Goal: Task Accomplishment & Management: Manage account settings

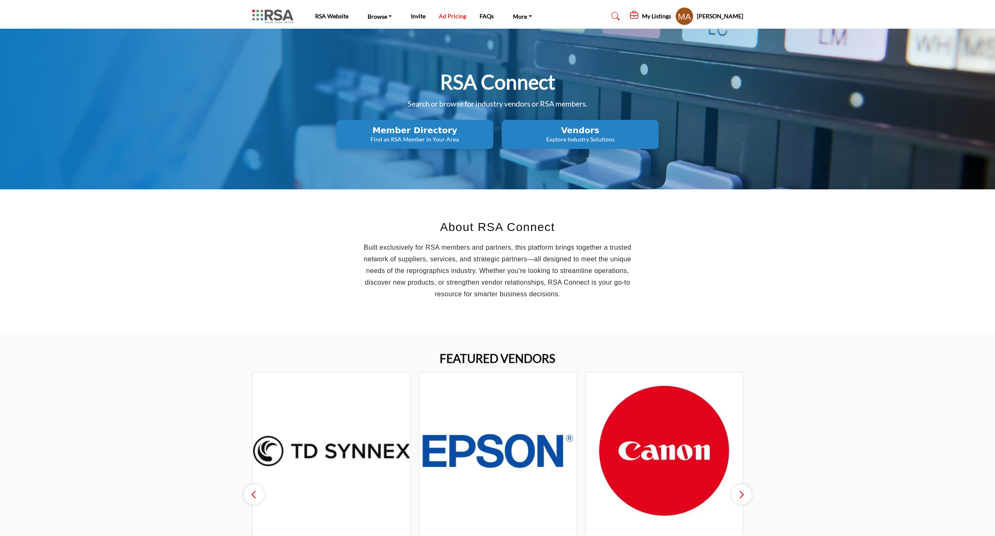
click at [449, 15] on link "Ad Pricing" at bounding box center [452, 15] width 27 height 7
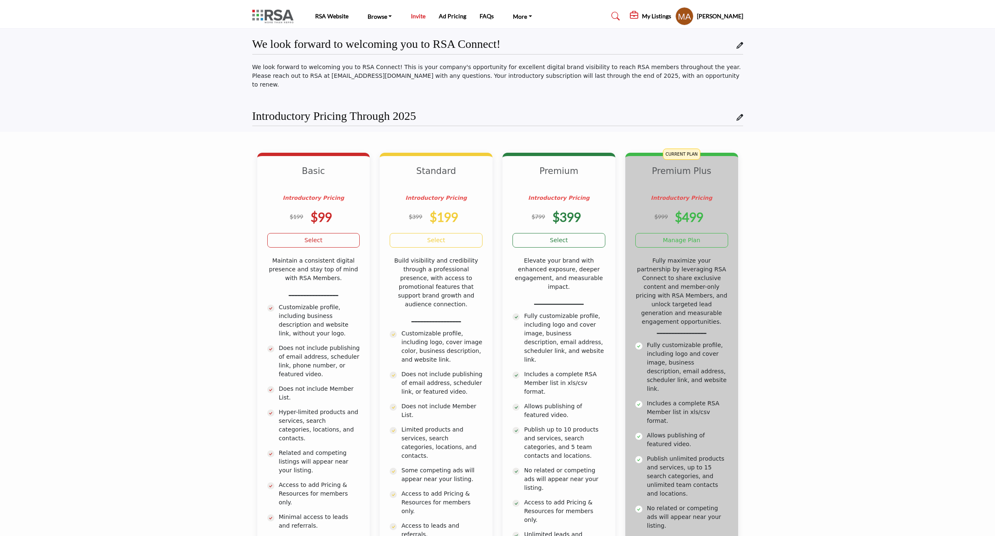
click at [417, 18] on link "Invite" at bounding box center [418, 15] width 15 height 7
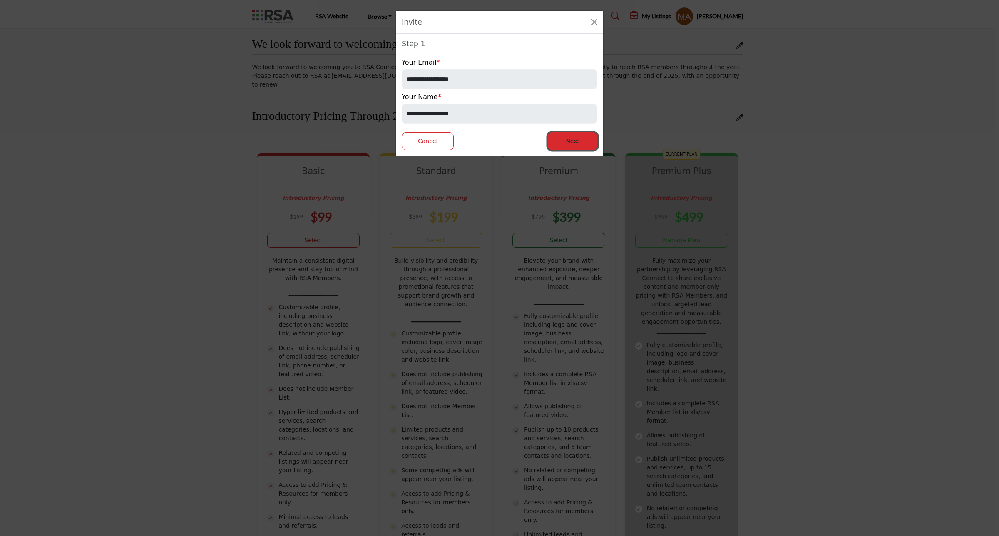
click at [571, 146] on button "Next" at bounding box center [573, 141] width 50 height 18
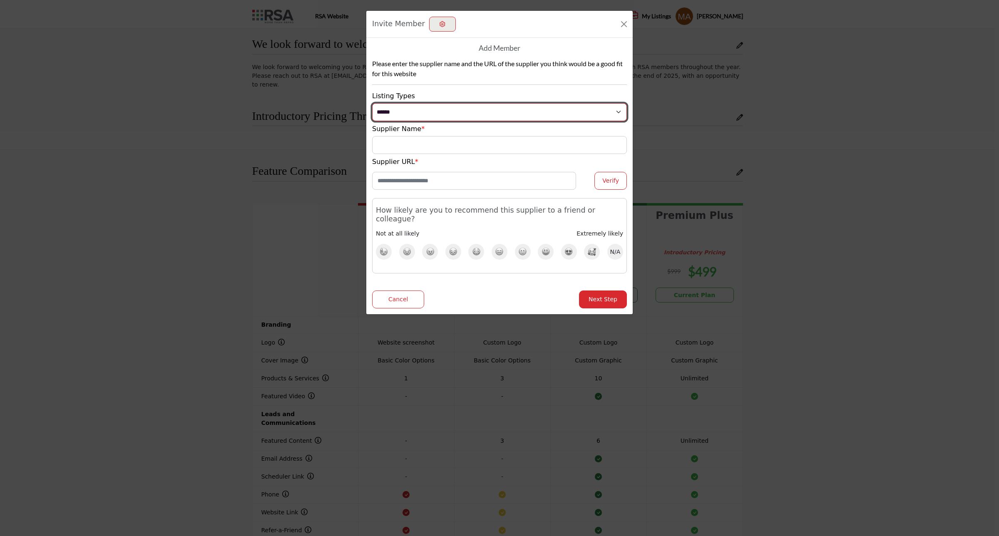
click at [387, 107] on select "**********" at bounding box center [499, 112] width 255 height 18
select select "**********"
click at [372, 103] on select "**********" at bounding box center [499, 112] width 255 height 18
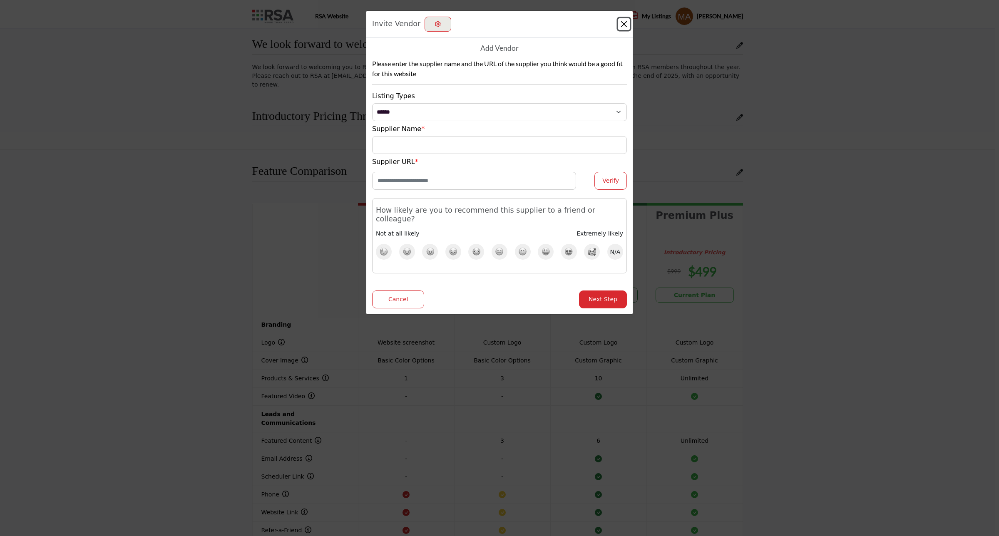
click at [623, 23] on button "Close" at bounding box center [624, 24] width 12 height 12
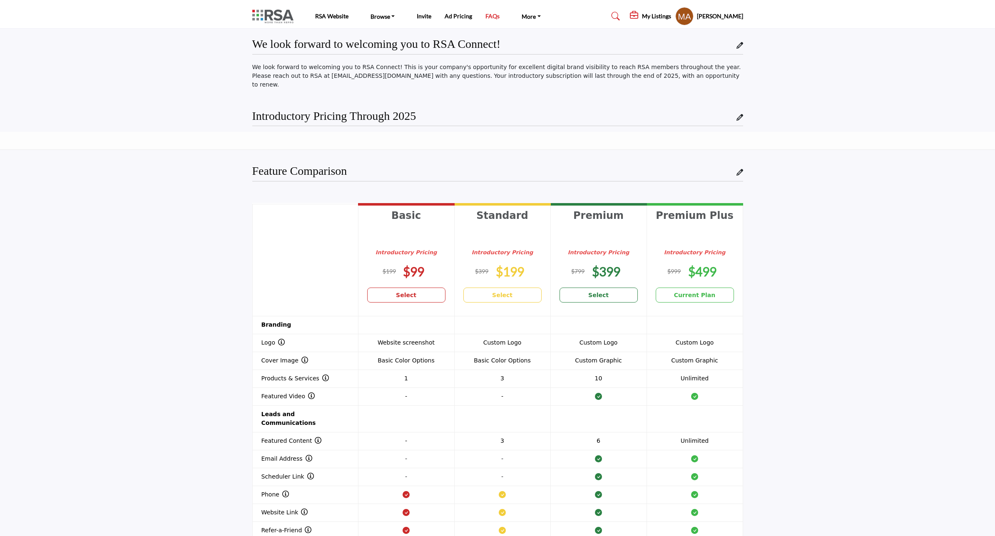
click at [489, 17] on link "FAQs" at bounding box center [492, 15] width 14 height 7
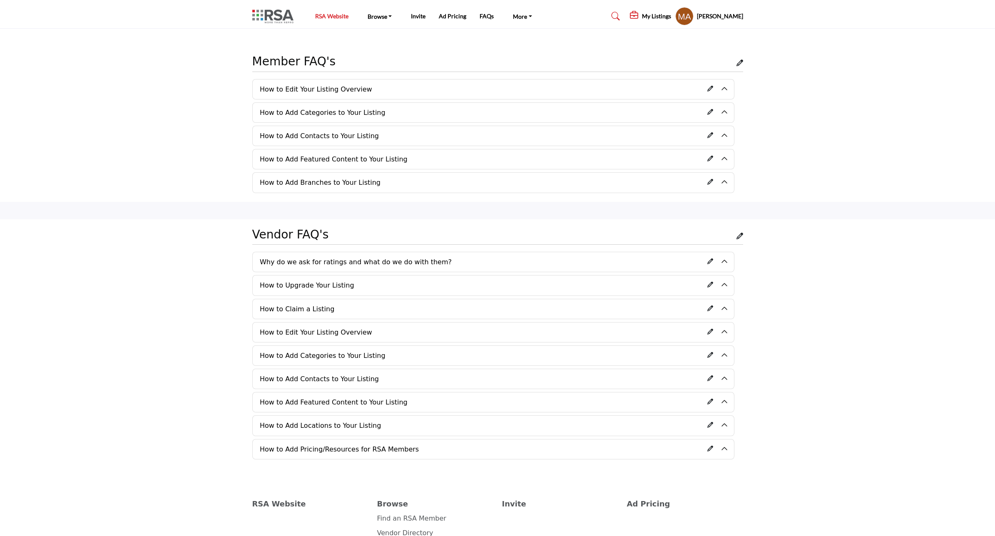
click at [333, 17] on link "RSA Website" at bounding box center [331, 15] width 33 height 7
click at [281, 16] on img at bounding box center [274, 17] width 45 height 14
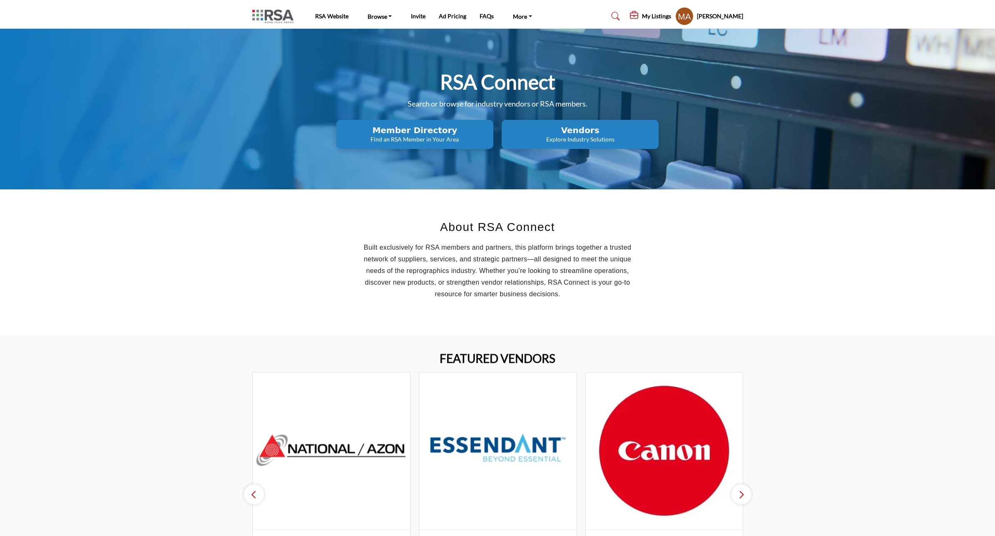
click at [491, 136] on p "Explore Industry Solutions" at bounding box center [415, 139] width 152 height 8
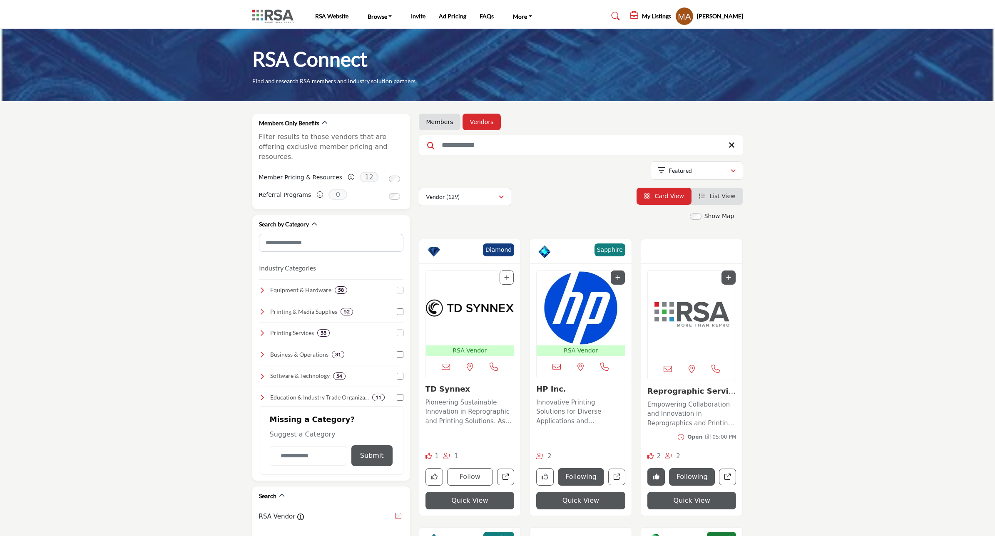
click at [642, 16] on h5 "My Listings" at bounding box center [656, 15] width 29 height 7
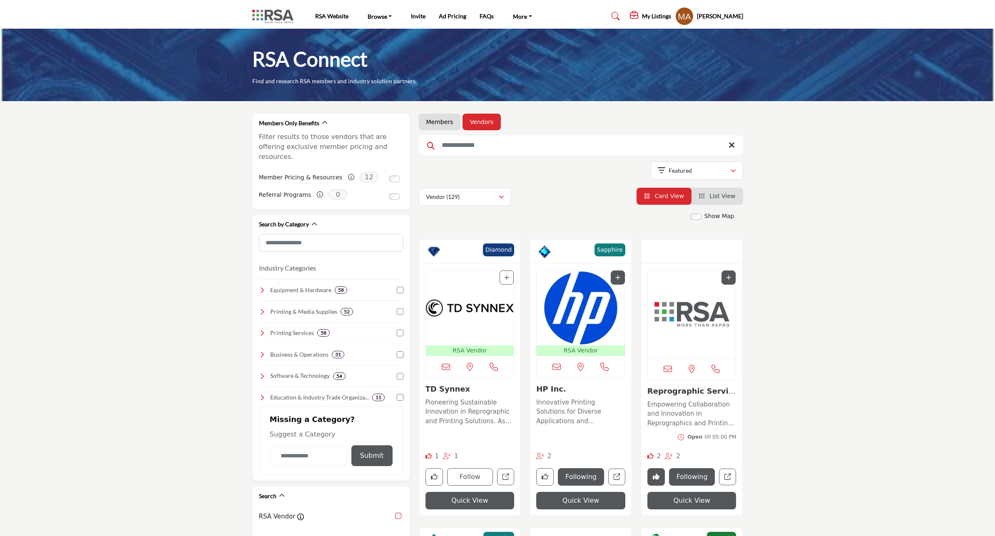
click at [456, 151] on input "Search Keyword" at bounding box center [581, 145] width 324 height 20
type input "***"
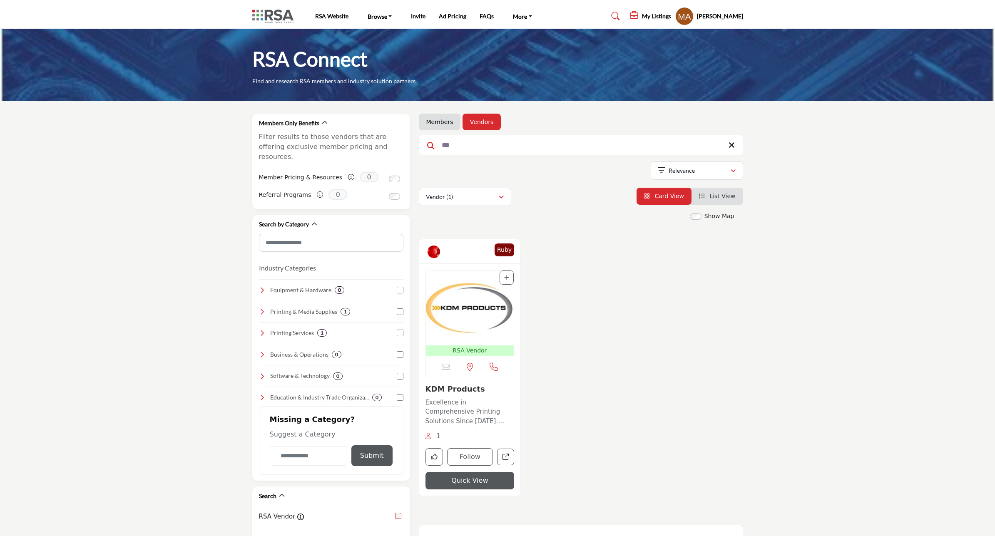
drag, startPoint x: 472, startPoint y: 320, endPoint x: 477, endPoint y: 319, distance: 5.1
click at [471, 320] on img "Open Listing in new tab" at bounding box center [470, 308] width 88 height 75
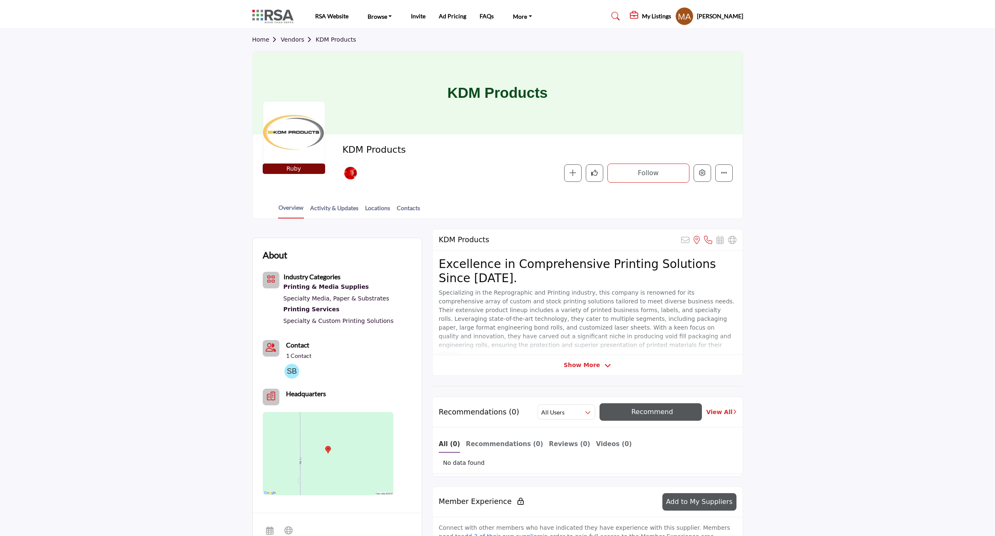
click at [792, 211] on section "Home Vendors KDM Products KDM Products Ruby KDM Products Meeting Sponsor - Ruby…" at bounding box center [497, 124] width 995 height 190
click at [301, 345] on b "Contact" at bounding box center [297, 345] width 23 height 8
click at [292, 373] on img at bounding box center [291, 371] width 15 height 15
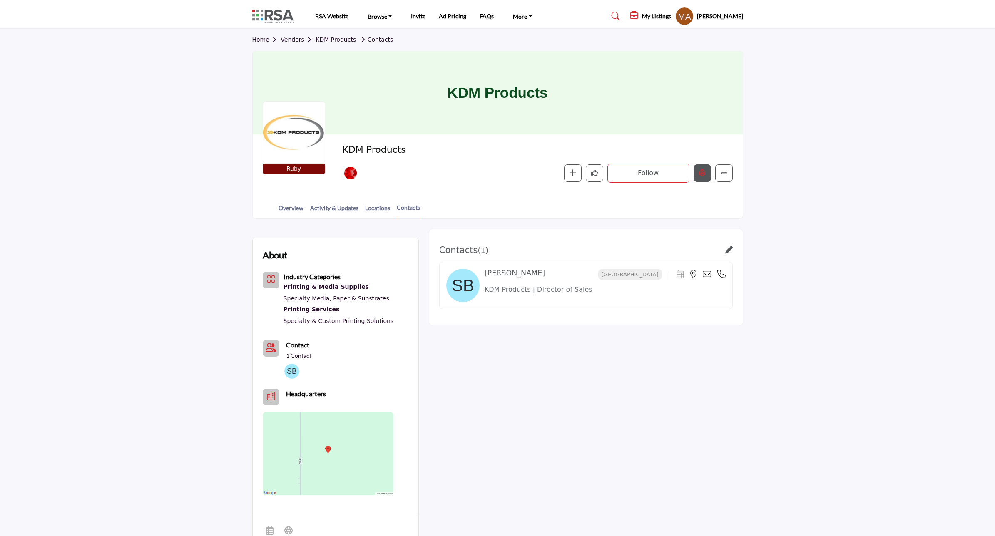
click at [701, 178] on button "Edit company" at bounding box center [701, 172] width 17 height 17
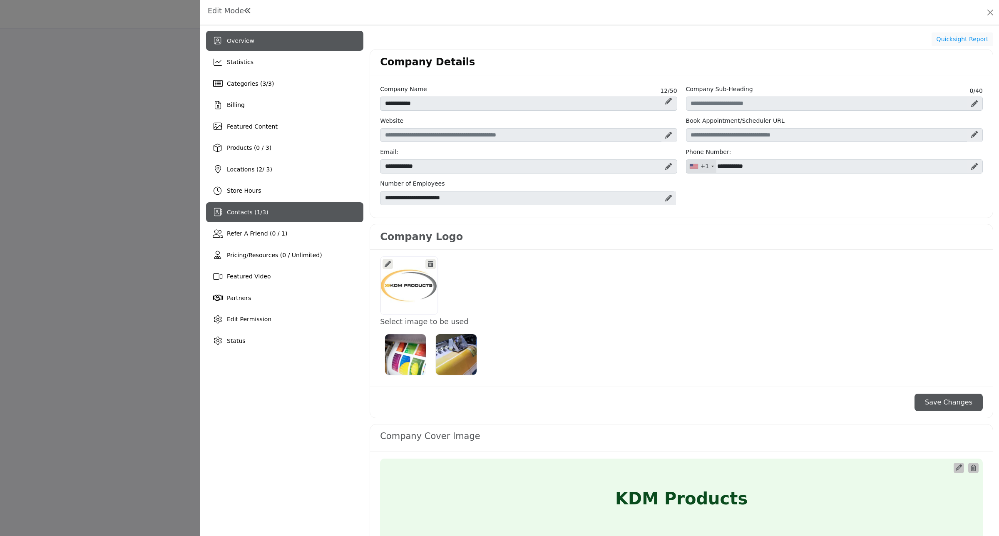
click at [241, 211] on span "Contacts ( 1 / 3 )" at bounding box center [248, 212] width 42 height 7
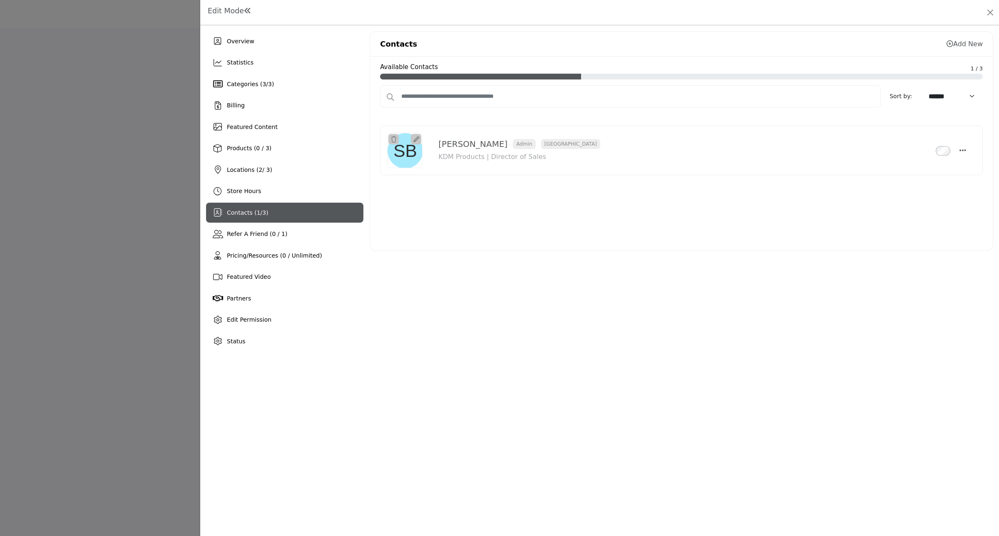
click at [948, 45] on icon at bounding box center [949, 43] width 7 height 7
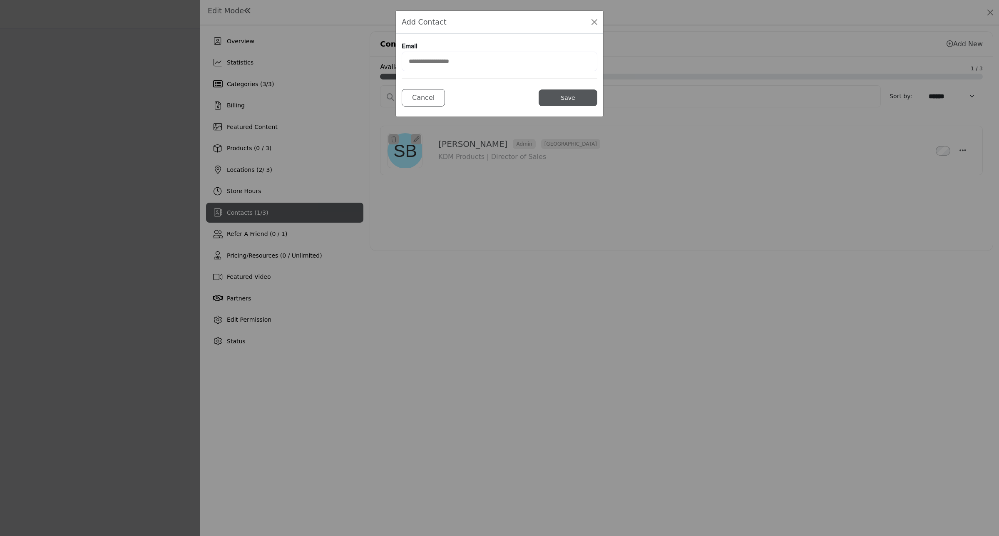
click at [463, 64] on input "email" at bounding box center [500, 62] width 196 height 20
click at [741, 366] on div "Add Contact Email Cancel Save" at bounding box center [499, 268] width 999 height 536
click at [528, 366] on div "Add Contact Email Cancel Save" at bounding box center [499, 268] width 999 height 536
click at [593, 26] on button "Close Modal" at bounding box center [594, 22] width 12 height 12
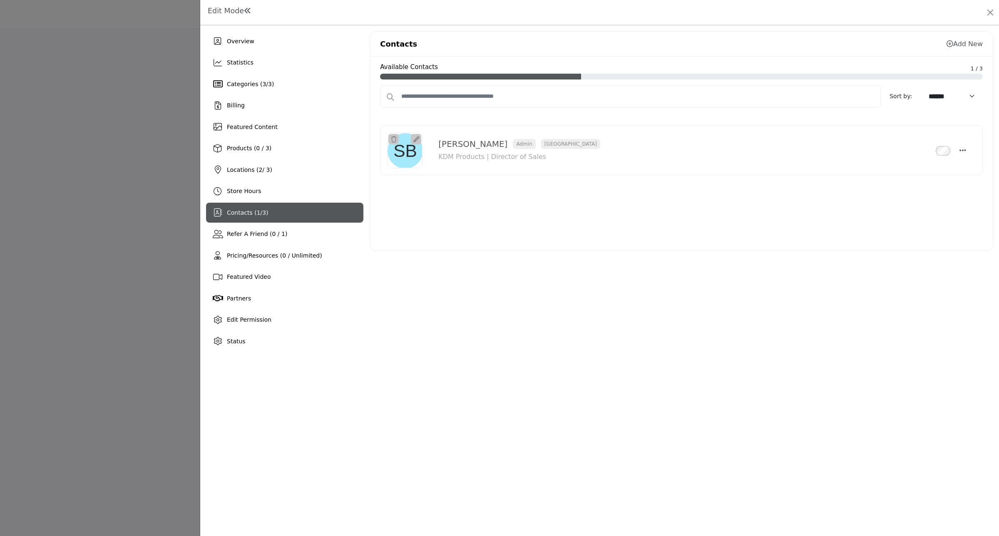
click at [953, 40] on link "Add New" at bounding box center [964, 44] width 36 height 8
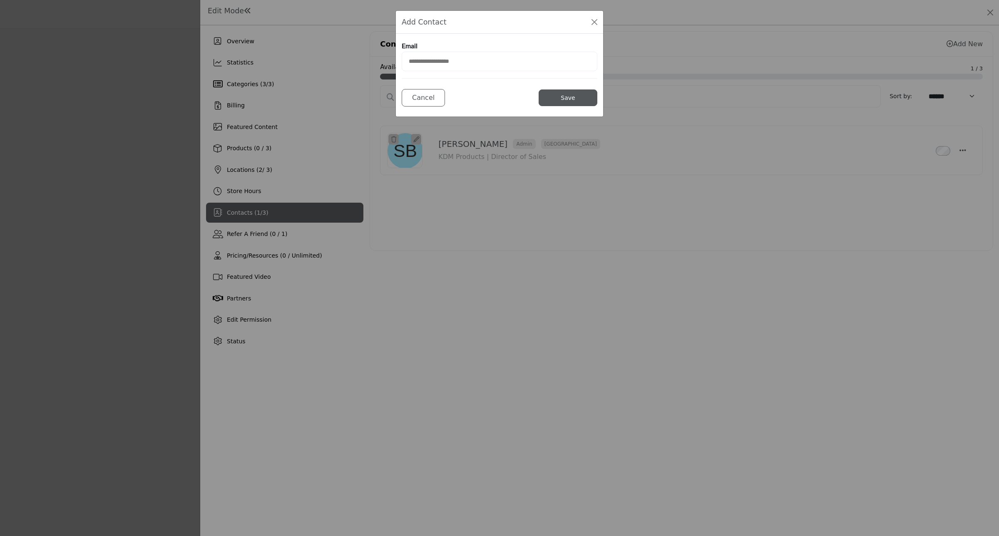
click at [429, 62] on input "email" at bounding box center [500, 62] width 196 height 20
type input "**********"
click at [567, 101] on button "Save" at bounding box center [568, 97] width 59 height 17
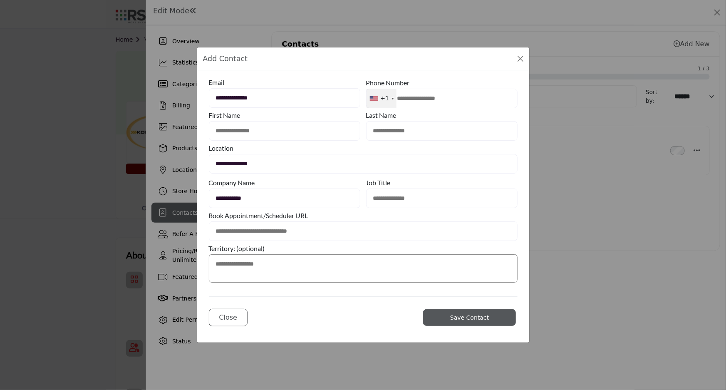
click at [233, 132] on input "text" at bounding box center [284, 131] width 151 height 20
type input "*****"
type input "*******"
click at [429, 100] on input "text" at bounding box center [441, 99] width 151 height 20
type input "**********"
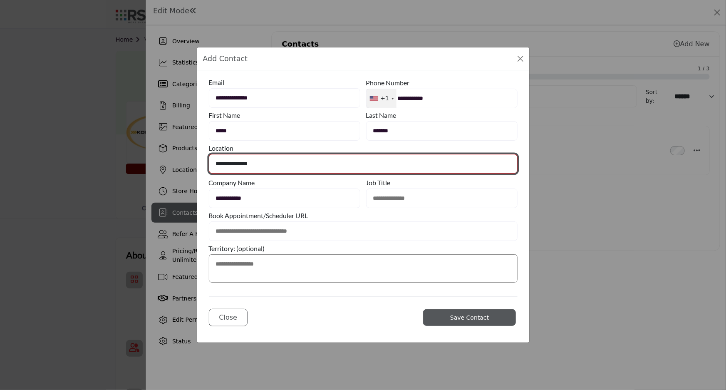
click at [258, 166] on select "**********" at bounding box center [363, 164] width 309 height 20
select select "**********"
click at [209, 154] on select "**********" at bounding box center [363, 164] width 309 height 20
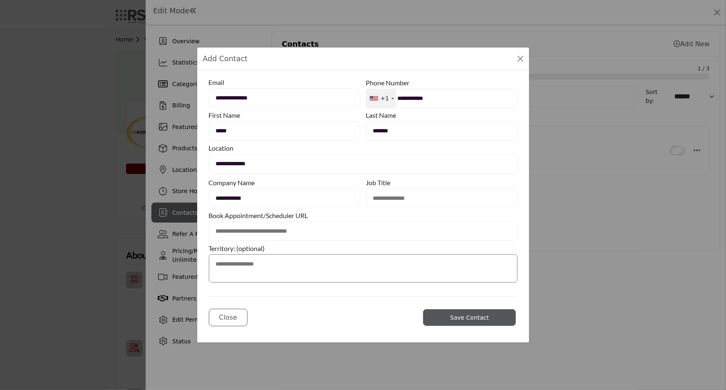
click at [237, 264] on textarea at bounding box center [363, 268] width 309 height 28
click at [382, 204] on input "text" at bounding box center [441, 199] width 151 height 20
type input "**********"
click at [273, 201] on input "**********" at bounding box center [284, 199] width 151 height 20
click at [470, 320] on span "Save Contact" at bounding box center [469, 317] width 39 height 7
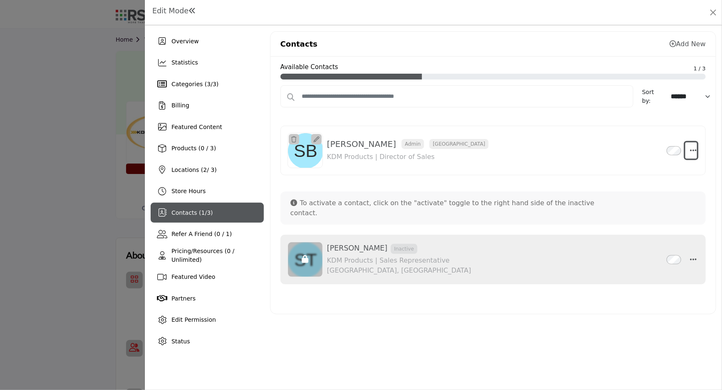
click at [695, 150] on icon "Select Droddown options" at bounding box center [693, 149] width 7 height 7
click at [697, 256] on icon "button" at bounding box center [693, 259] width 7 height 7
click at [399, 320] on div "Contacts Add New Available Contacts 1 / 3 Sort by: ****** ****** *********" at bounding box center [493, 191] width 446 height 320
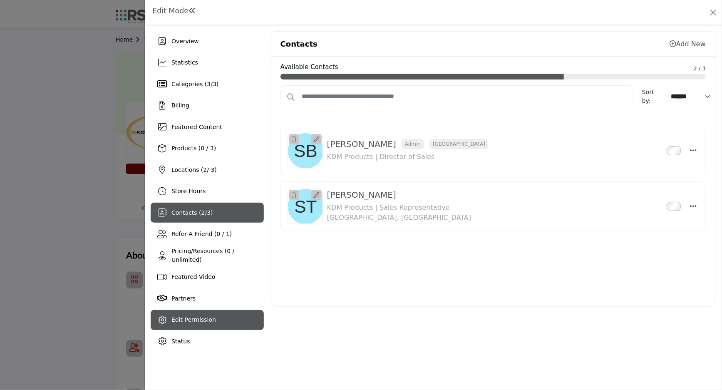
click at [189, 317] on span "Edit Permission" at bounding box center [193, 319] width 45 height 7
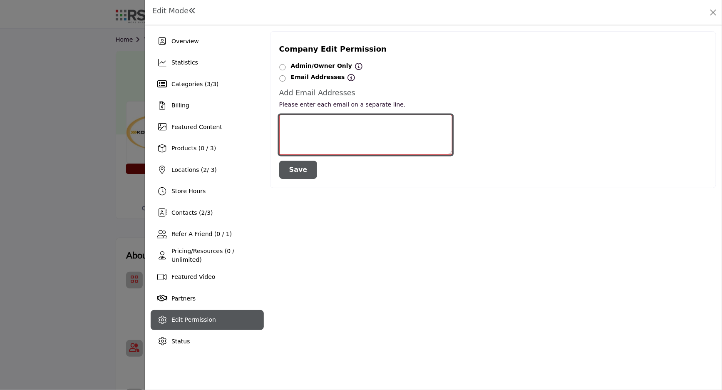
click at [313, 124] on textarea at bounding box center [365, 135] width 173 height 40
type textarea "**********"
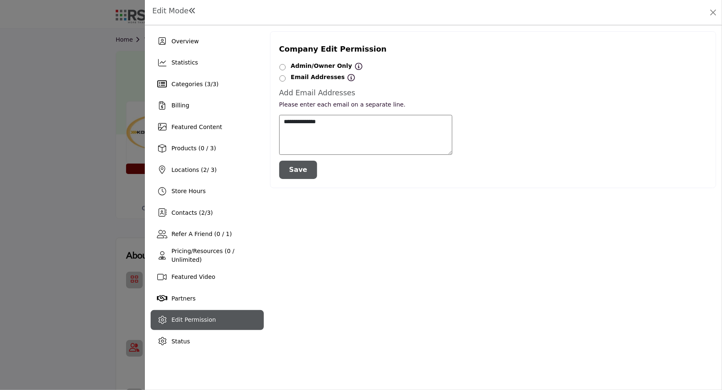
drag, startPoint x: 296, startPoint y: 171, endPoint x: 350, endPoint y: 186, distance: 55.2
click at [299, 170] on button "Save" at bounding box center [298, 170] width 38 height 18
drag, startPoint x: 184, startPoint y: 212, endPoint x: 367, endPoint y: 198, distance: 183.6
click at [186, 212] on span "Contacts ( 2 / 3 )" at bounding box center [192, 212] width 42 height 7
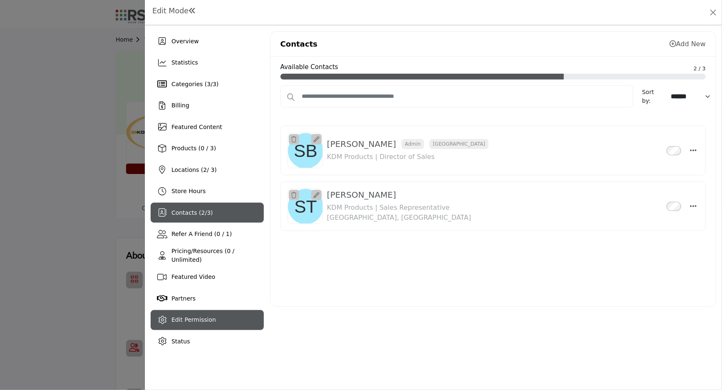
click at [202, 320] on span "Edit Permission" at bounding box center [193, 319] width 45 height 7
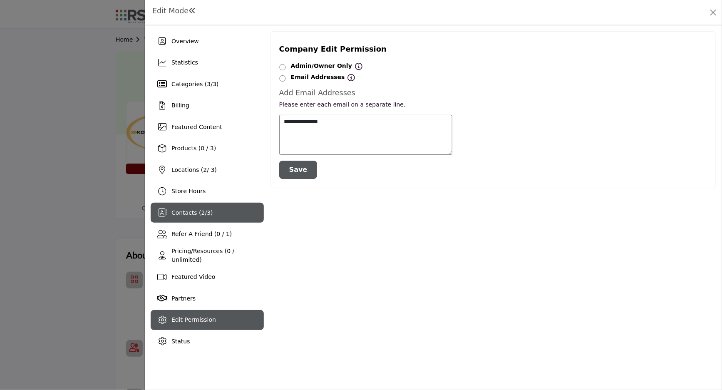
click at [201, 214] on span "2" at bounding box center [203, 212] width 4 height 7
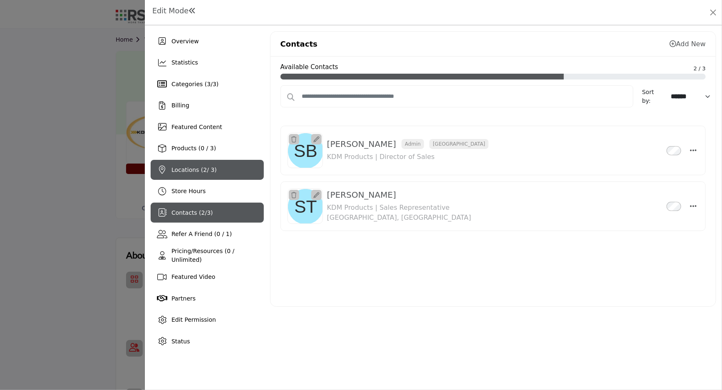
click at [171, 176] on div "Locations ( 2 / 3)" at bounding box center [207, 170] width 113 height 20
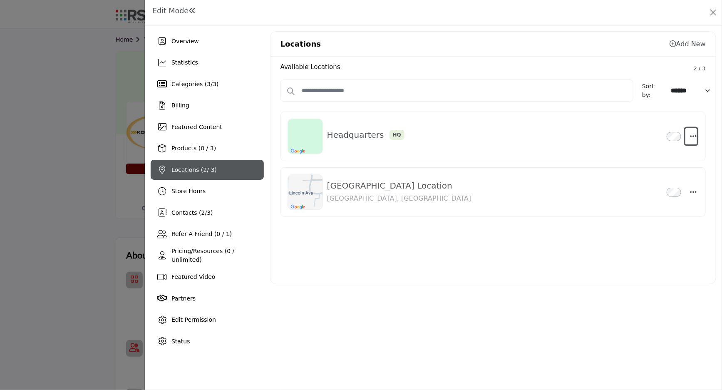
click at [695, 135] on icon "button" at bounding box center [693, 135] width 7 height 7
click at [645, 177] on link "Edit" at bounding box center [653, 175] width 81 height 15
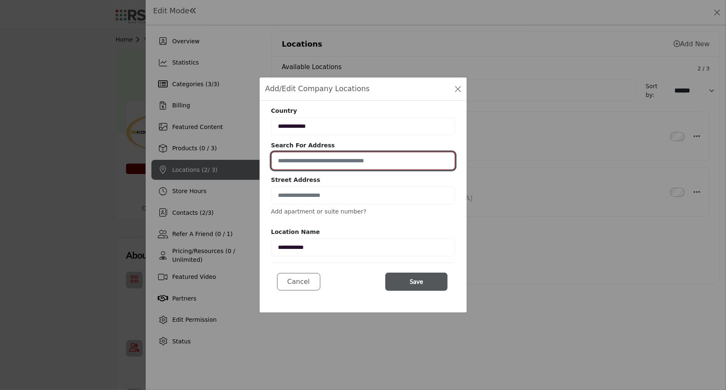
click at [315, 165] on input at bounding box center [363, 161] width 184 height 18
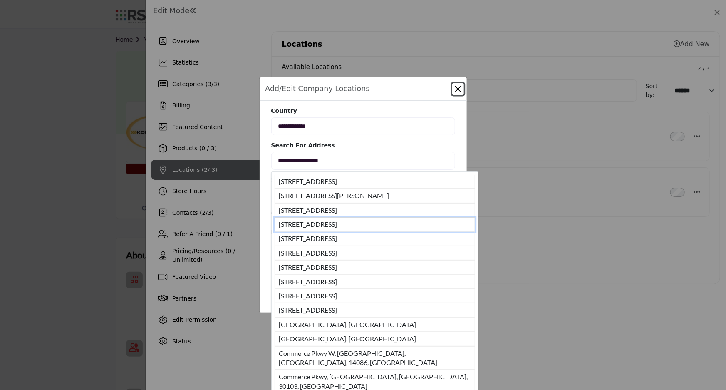
click at [343, 222] on li "820 Commerce Pkwy, Carpentersville, IL, 60110, USA" at bounding box center [375, 224] width 201 height 14
type input "**********"
type input "********"
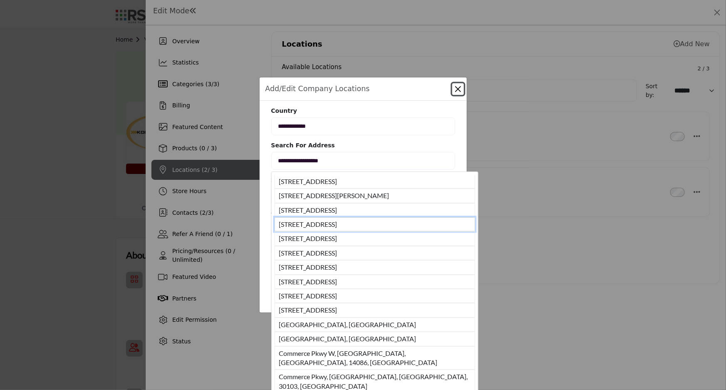
type input "**********"
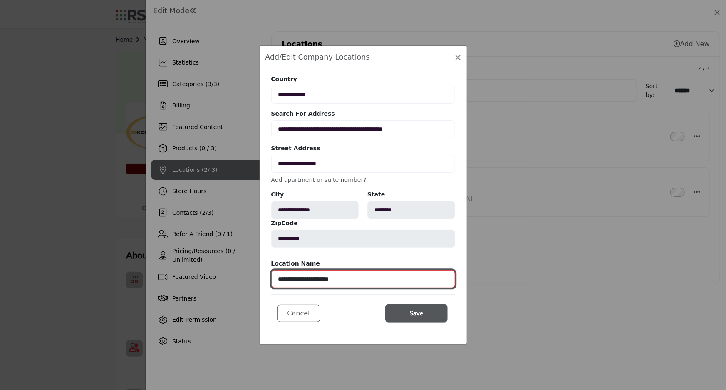
drag, startPoint x: 279, startPoint y: 280, endPoint x: 403, endPoint y: 286, distance: 124.1
click at [403, 286] on input "**********" at bounding box center [363, 279] width 184 height 18
type input "**"
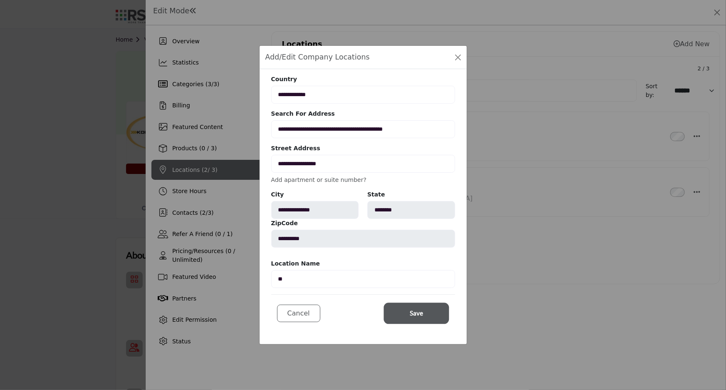
click at [419, 310] on span "Save" at bounding box center [416, 313] width 13 height 10
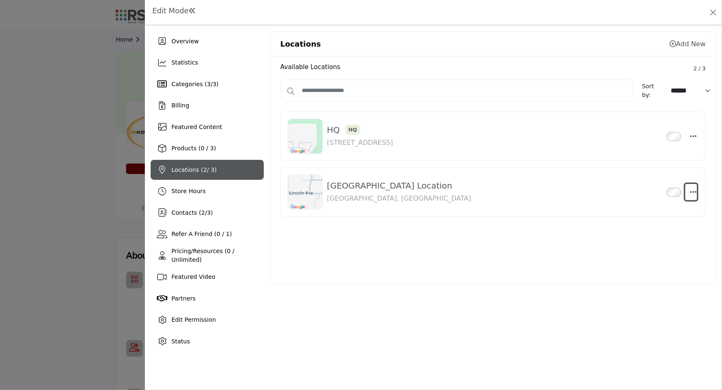
click at [691, 192] on icon "button" at bounding box center [693, 191] width 7 height 7
click at [638, 273] on link "Delete" at bounding box center [653, 270] width 81 height 15
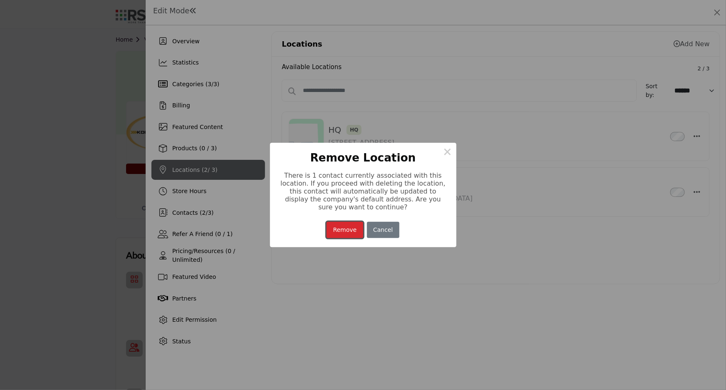
click at [350, 227] on button "Remove" at bounding box center [345, 230] width 37 height 16
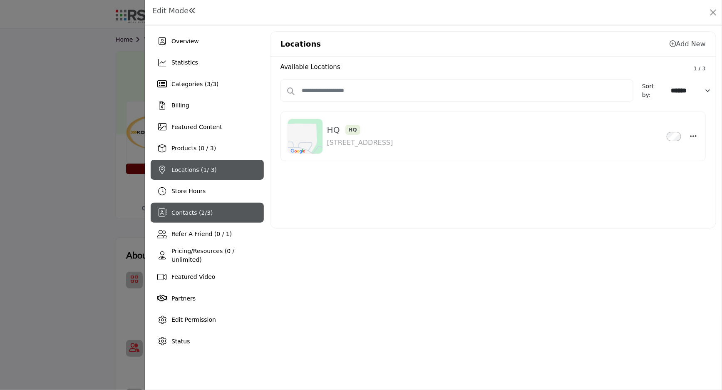
click at [191, 214] on span "Contacts ( 2 / 3 )" at bounding box center [192, 212] width 42 height 7
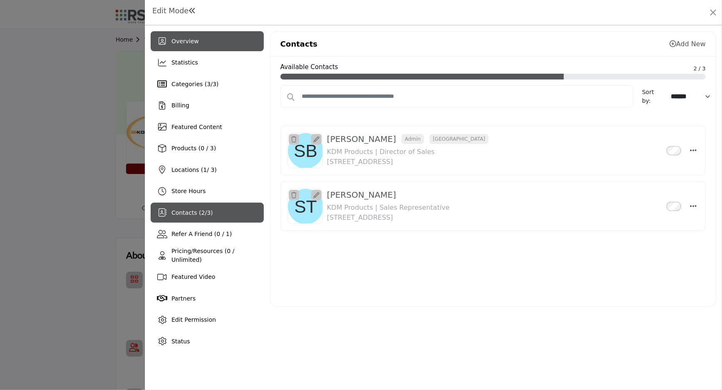
click at [187, 40] on span "Overview" at bounding box center [184, 41] width 27 height 7
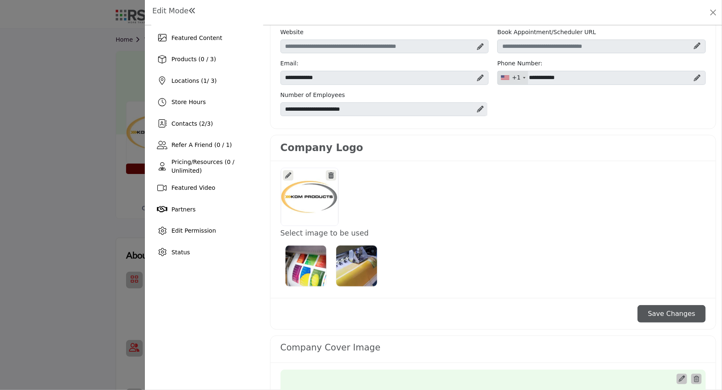
scroll to position [113, 0]
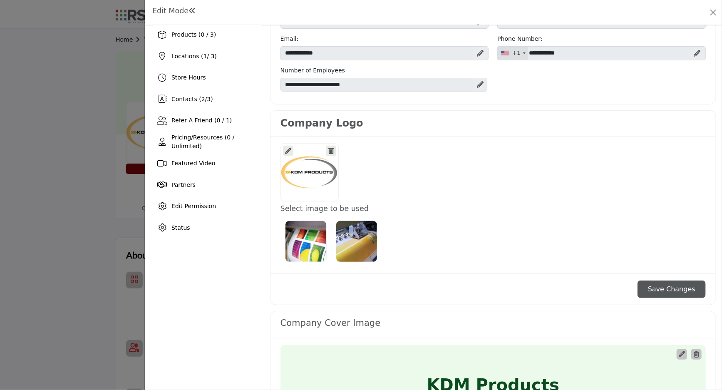
click at [288, 150] on icon at bounding box center [288, 151] width 6 height 6
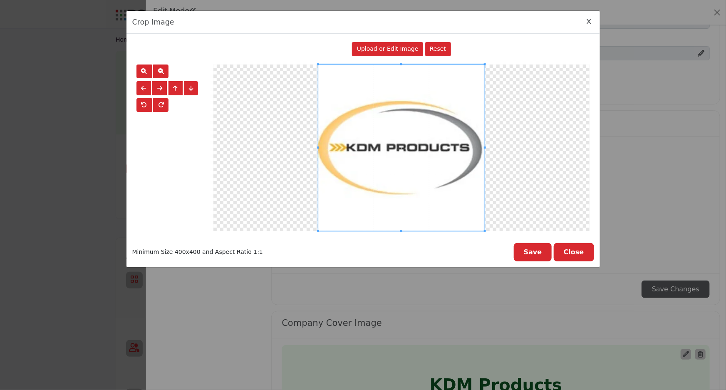
click at [590, 22] on icon "Close Image Upload Modal" at bounding box center [589, 22] width 5 height 6
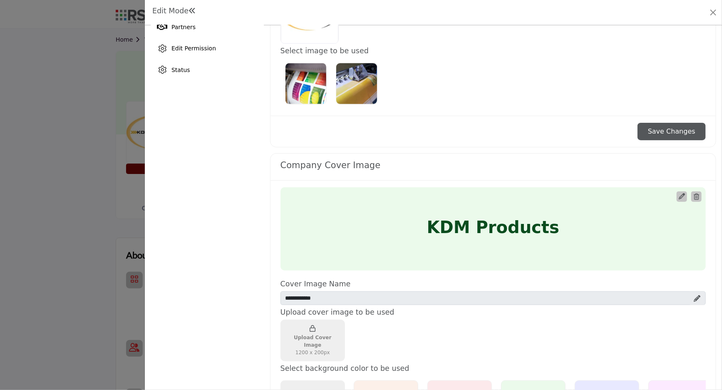
scroll to position [265, 0]
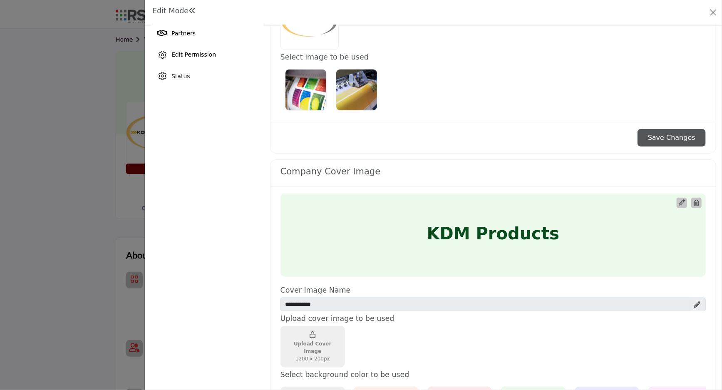
click at [679, 201] on icon "Upgrade Custom Cover Text" at bounding box center [682, 202] width 6 height 6
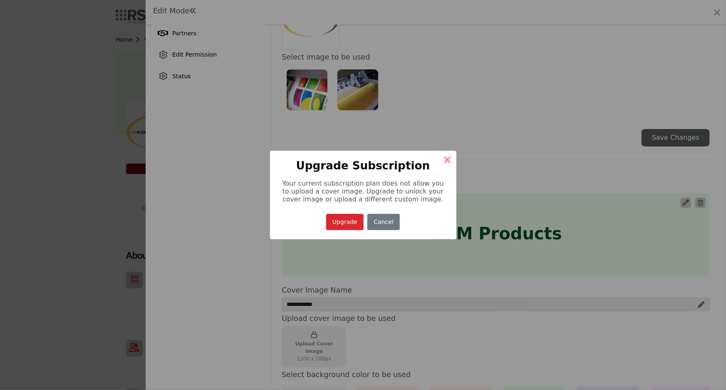
click at [449, 155] on button "×" at bounding box center [447, 159] width 17 height 17
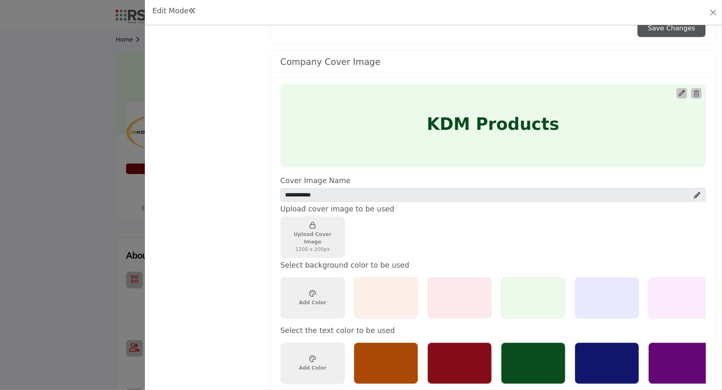
scroll to position [378, 0]
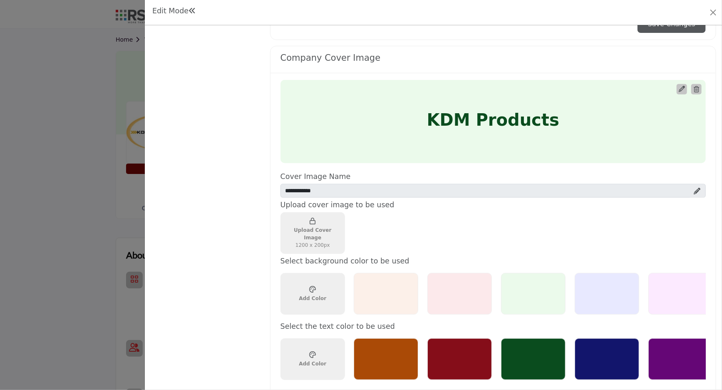
click at [595, 295] on div at bounding box center [607, 294] width 65 height 42
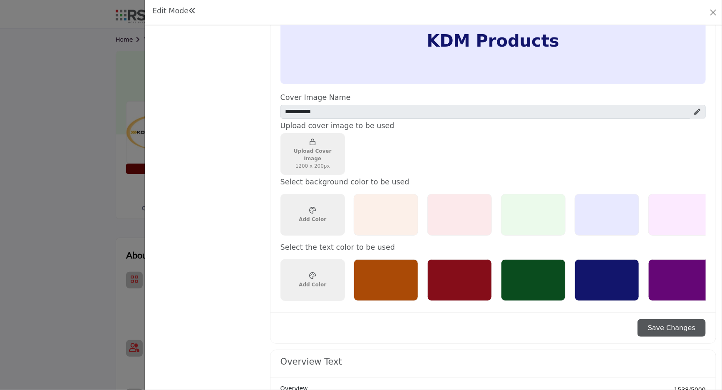
scroll to position [567, 0]
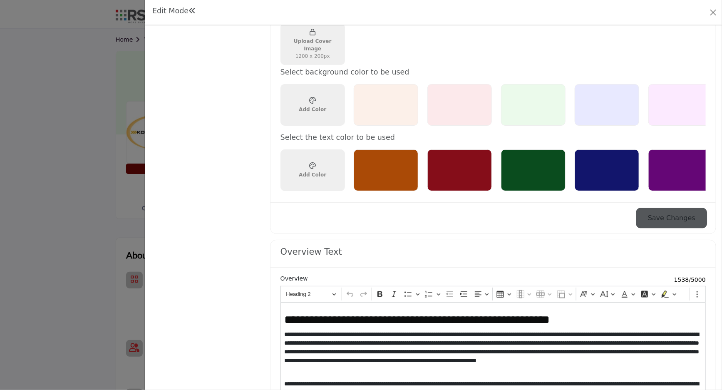
click at [666, 220] on button "Save Changes" at bounding box center [672, 217] width 68 height 17
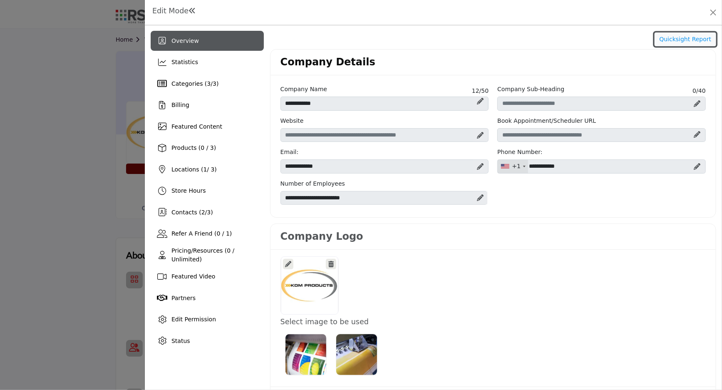
click at [667, 42] on button "Quicksight Report" at bounding box center [686, 39] width 62 height 14
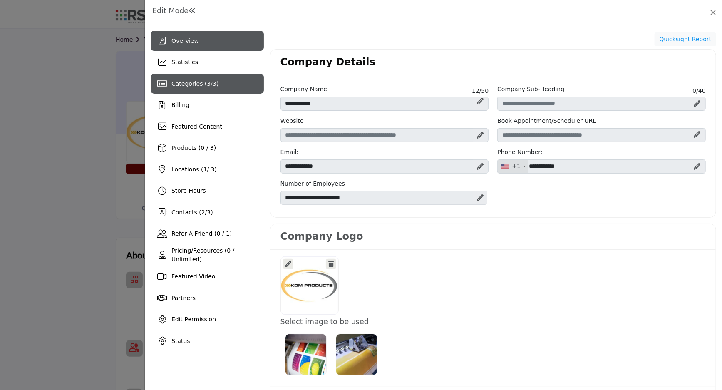
click at [183, 83] on span "Categories ( 3 / 3 )" at bounding box center [194, 83] width 47 height 7
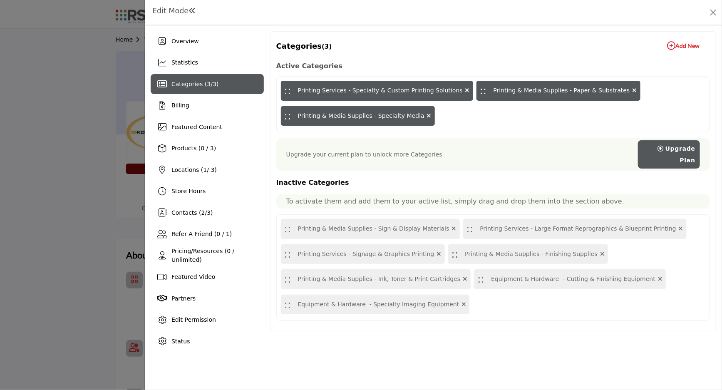
drag, startPoint x: 670, startPoint y: 45, endPoint x: 659, endPoint y: 63, distance: 21.5
click at [670, 45] on icon "button" at bounding box center [671, 46] width 8 height 8
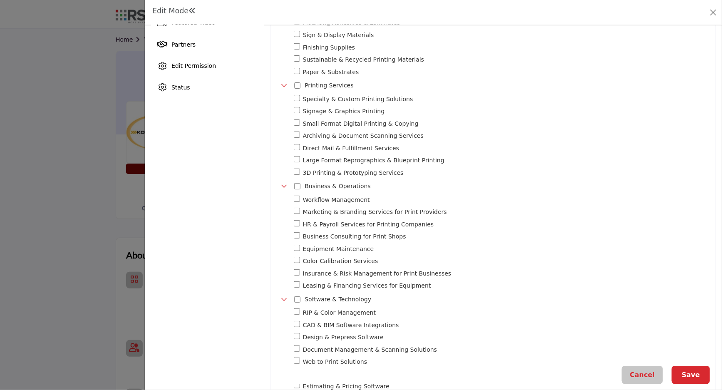
scroll to position [247, 0]
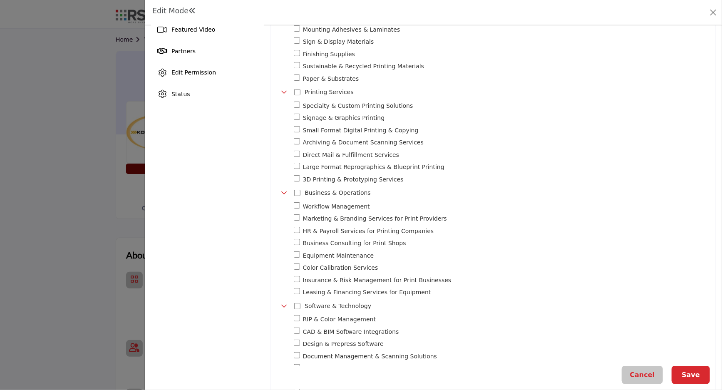
click at [644, 374] on button "Cancel" at bounding box center [643, 375] width 42 height 18
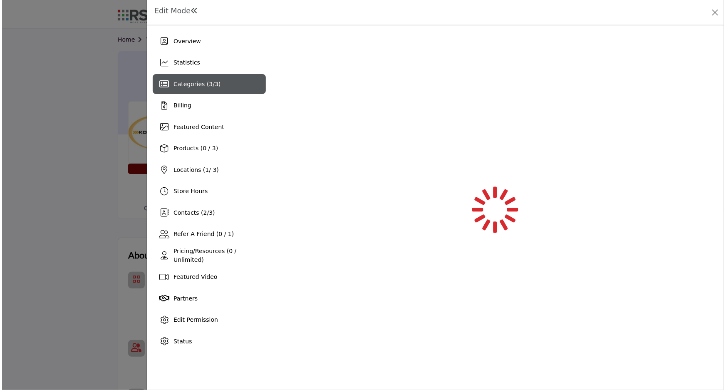
scroll to position [0, 0]
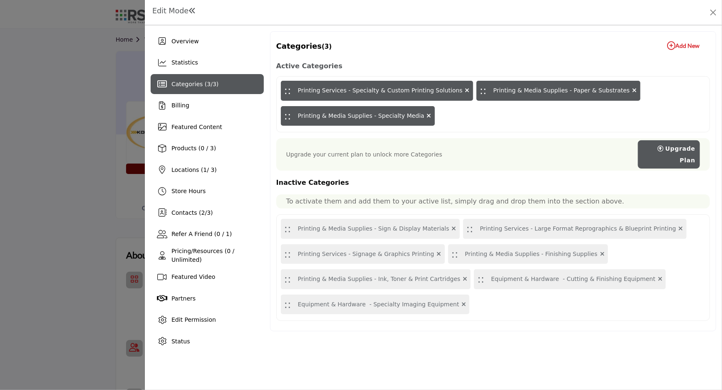
drag, startPoint x: 371, startPoint y: 115, endPoint x: 352, endPoint y: 201, distance: 88.2
click at [362, 248] on div "Active Categories :: Printing Services - Specialty & Custom Printing Solutions …" at bounding box center [493, 190] width 434 height 261
click at [342, 116] on div ":: Printing & Media Supplies - Specialty Media" at bounding box center [358, 116] width 154 height 20
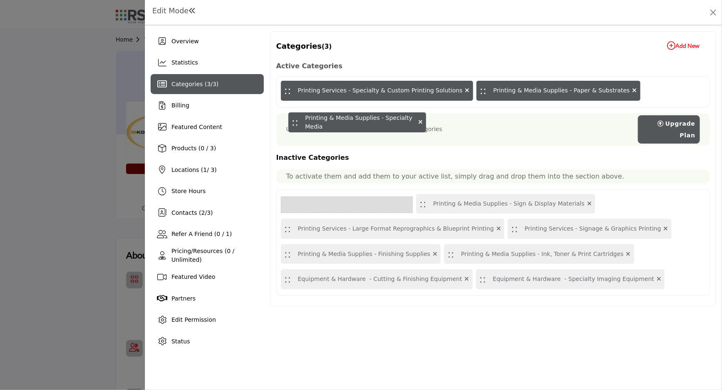
drag, startPoint x: 284, startPoint y: 117, endPoint x: 291, endPoint y: 124, distance: 9.7
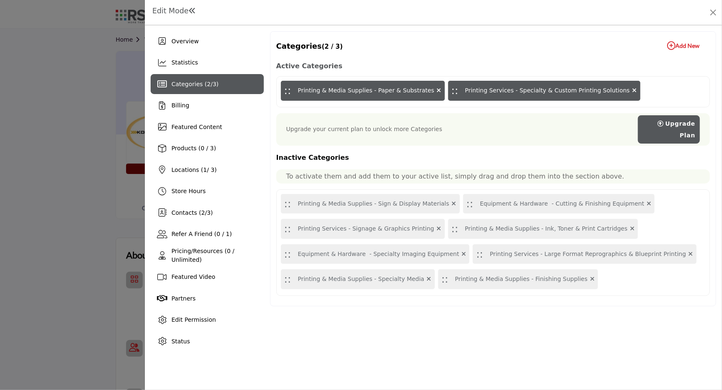
drag, startPoint x: 363, startPoint y: 202, endPoint x: 382, endPoint y: 116, distance: 88.7
click at [378, 108] on div "Active Categories :: Printing & Media Supplies - Paper & Substrates :: Printing…" at bounding box center [493, 178] width 434 height 236
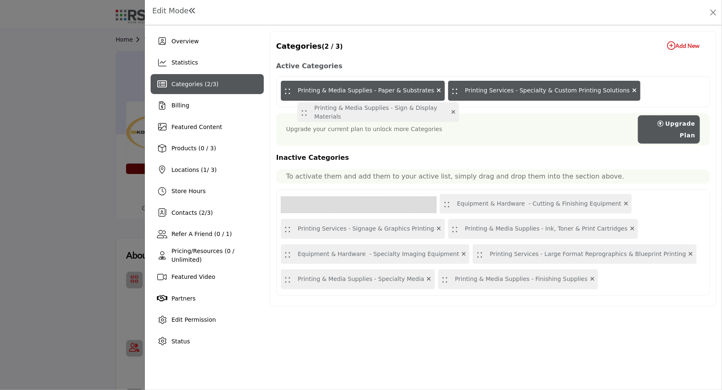
drag, startPoint x: 288, startPoint y: 206, endPoint x: 305, endPoint y: 114, distance: 93.9
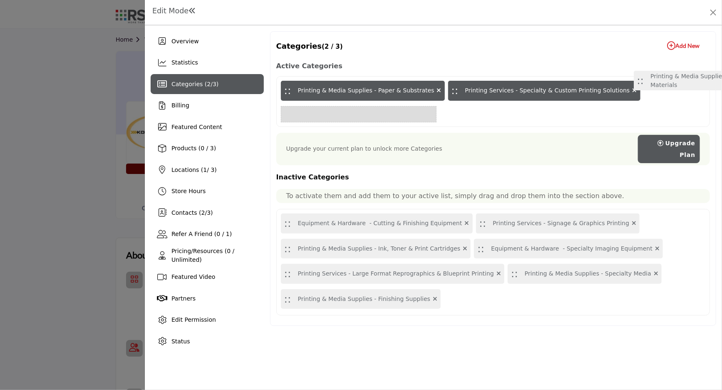
drag, startPoint x: 286, startPoint y: 203, endPoint x: 634, endPoint y: 86, distance: 367.2
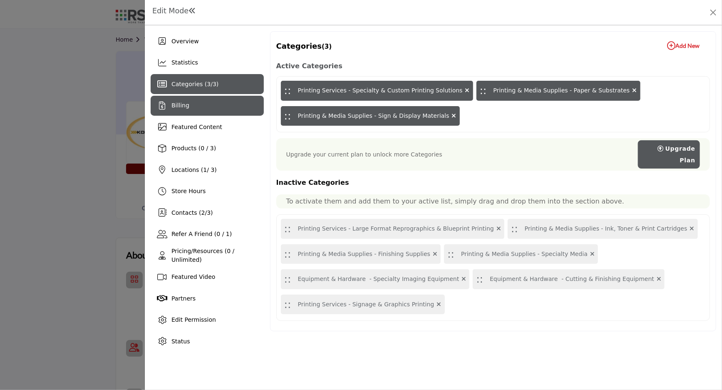
click at [205, 112] on div "Billing" at bounding box center [207, 106] width 113 height 20
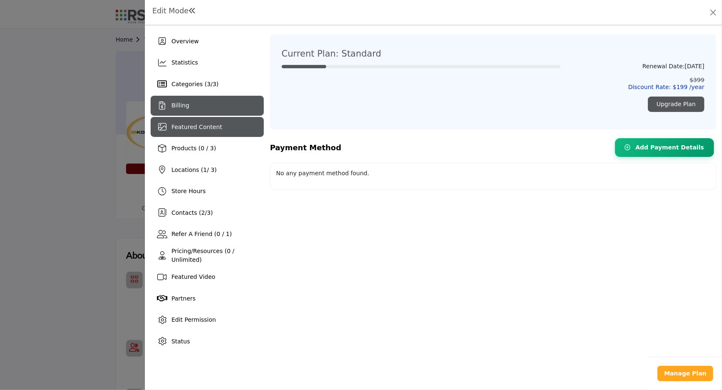
click at [172, 130] on span "Featured Content" at bounding box center [196, 127] width 51 height 7
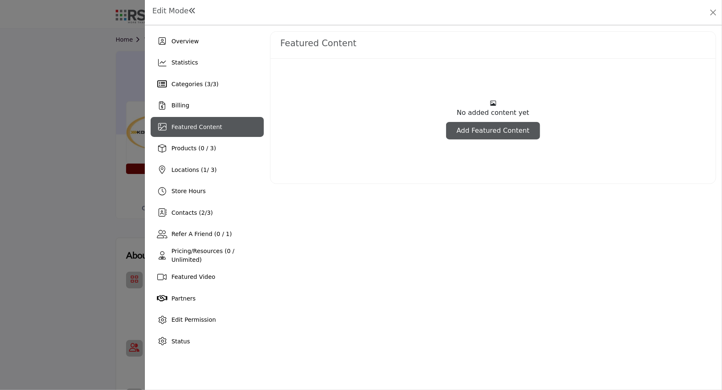
click at [477, 130] on link "Add Featured Content" at bounding box center [493, 130] width 94 height 17
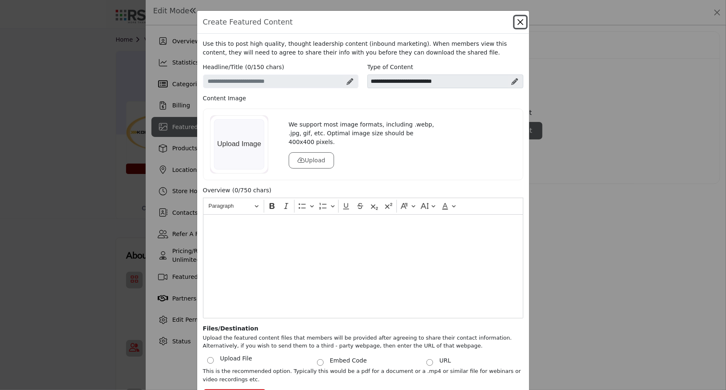
click at [517, 23] on button "Close" at bounding box center [521, 22] width 12 height 12
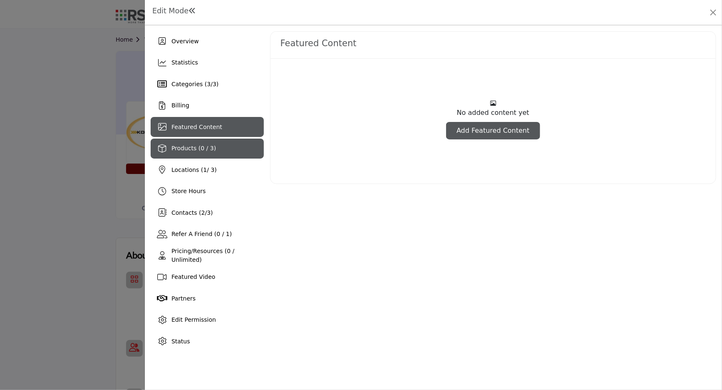
click at [227, 149] on div "Products (0 / 3)" at bounding box center [207, 149] width 113 height 20
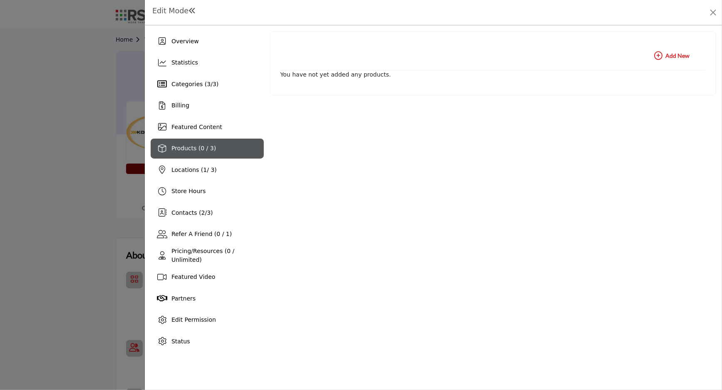
click at [658, 55] on icon "button" at bounding box center [658, 56] width 8 height 8
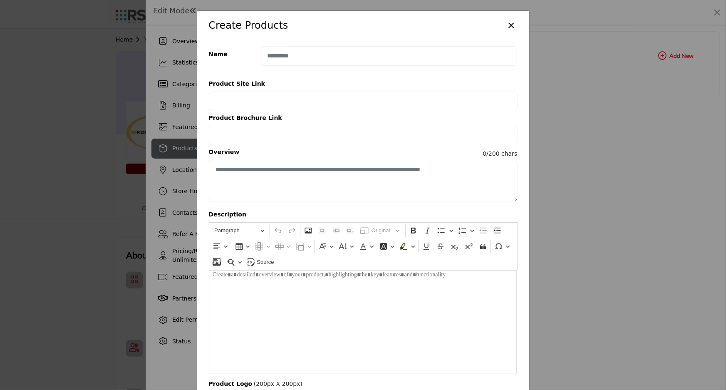
click at [511, 20] on button "×" at bounding box center [512, 25] width 12 height 16
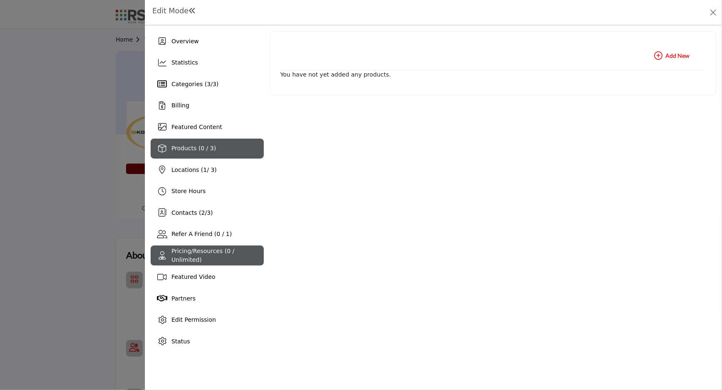
click at [190, 258] on span "Pricing/Resources (0 / Unlimited)" at bounding box center [202, 255] width 63 height 15
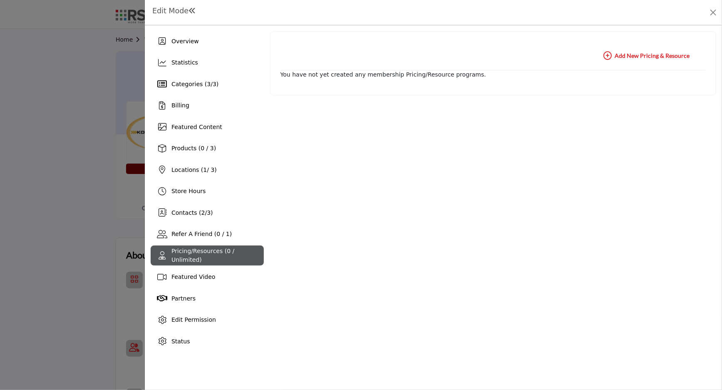
click at [610, 55] on icon "button" at bounding box center [607, 56] width 8 height 8
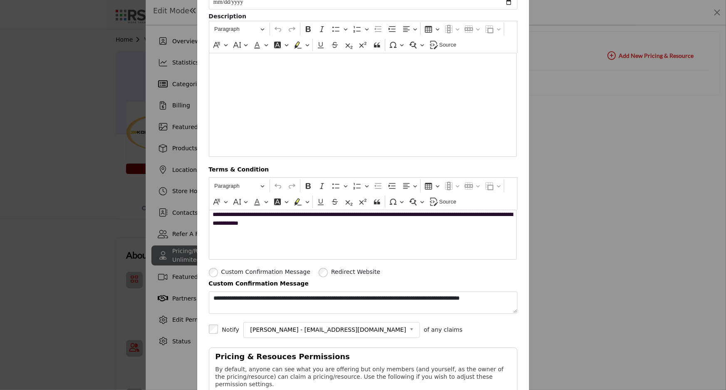
scroll to position [151, 0]
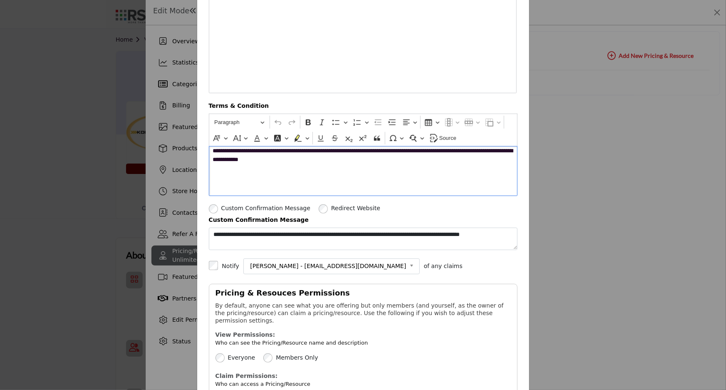
click at [258, 158] on p "**********" at bounding box center [363, 156] width 301 height 21
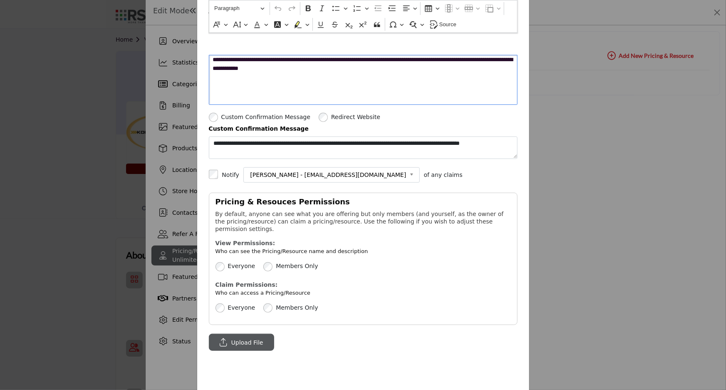
scroll to position [274, 0]
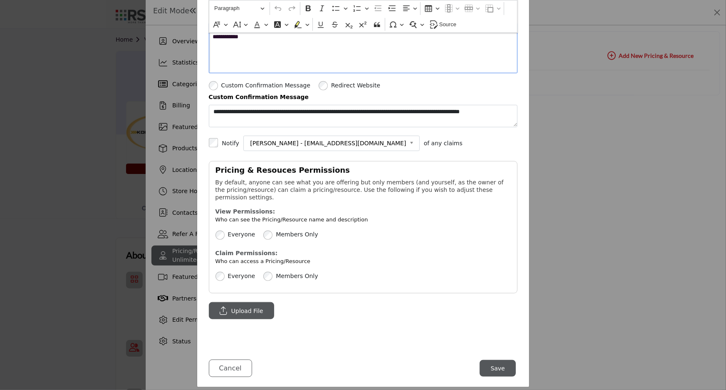
click at [410, 143] on b at bounding box center [413, 143] width 7 height 10
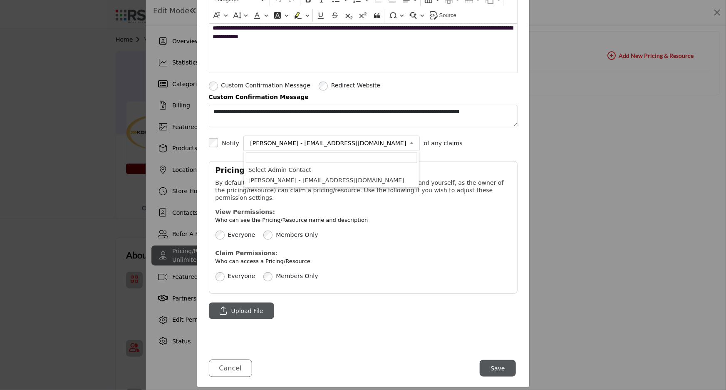
click at [340, 328] on div "**********" at bounding box center [363, 55] width 332 height 577
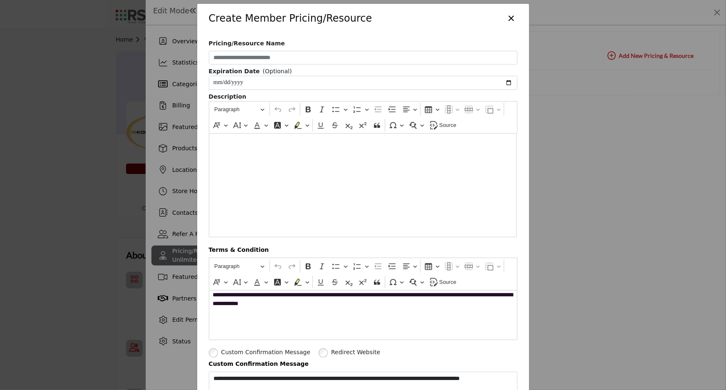
scroll to position [0, 0]
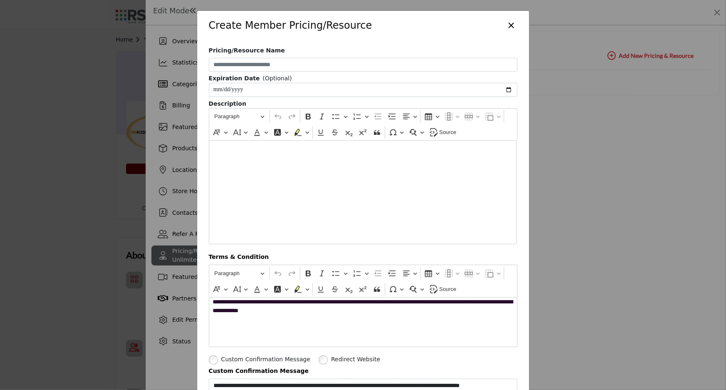
click at [509, 27] on button "×" at bounding box center [512, 25] width 12 height 16
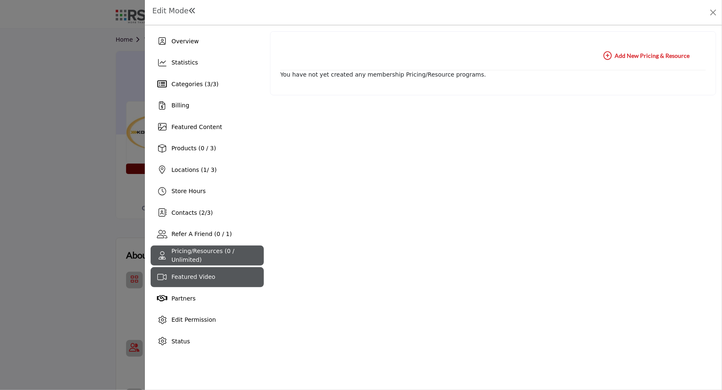
click at [198, 271] on div "Featured Video" at bounding box center [207, 277] width 113 height 20
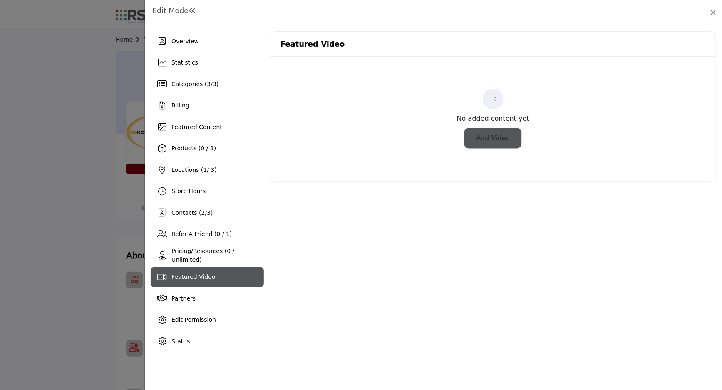
click at [494, 139] on button "Add Video" at bounding box center [493, 137] width 55 height 17
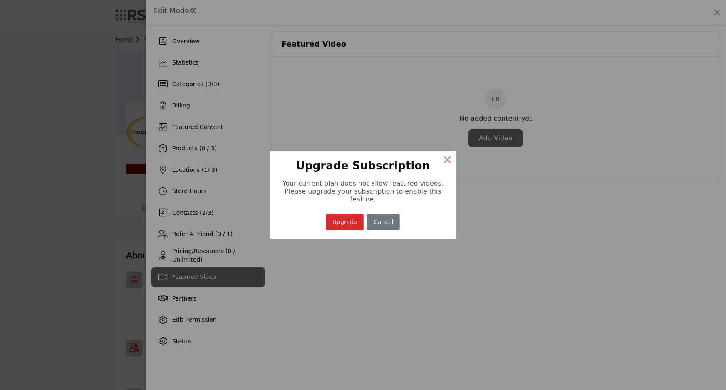
click at [446, 163] on button "×" at bounding box center [447, 159] width 17 height 17
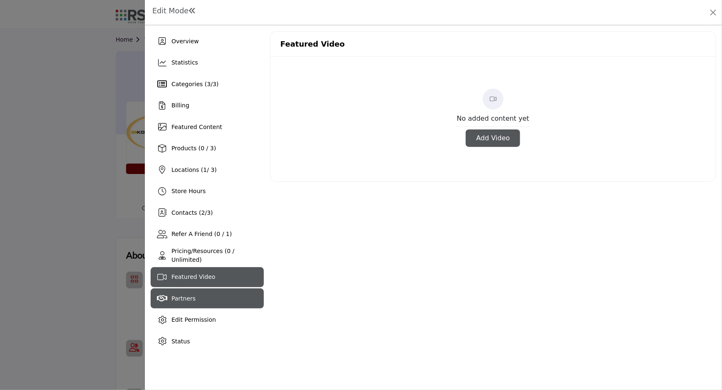
click at [184, 298] on span "Partners" at bounding box center [183, 298] width 24 height 7
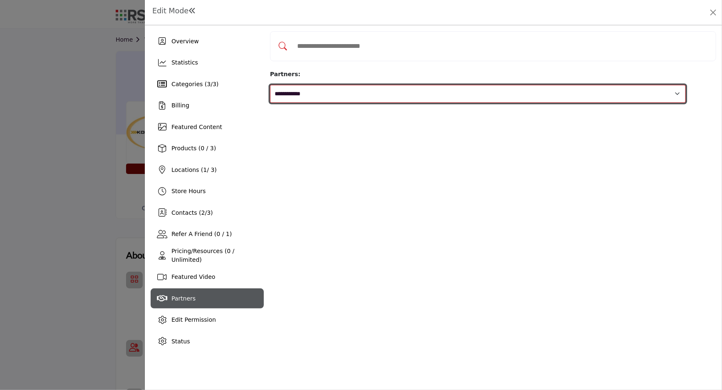
click at [397, 85] on select "**********" at bounding box center [478, 94] width 416 height 18
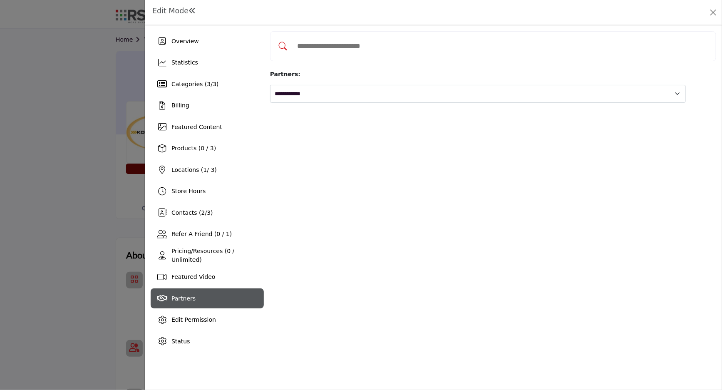
click at [323, 228] on div "**********" at bounding box center [493, 191] width 446 height 320
click at [191, 231] on span "Refer A Friend (0 / 1)" at bounding box center [201, 234] width 60 height 7
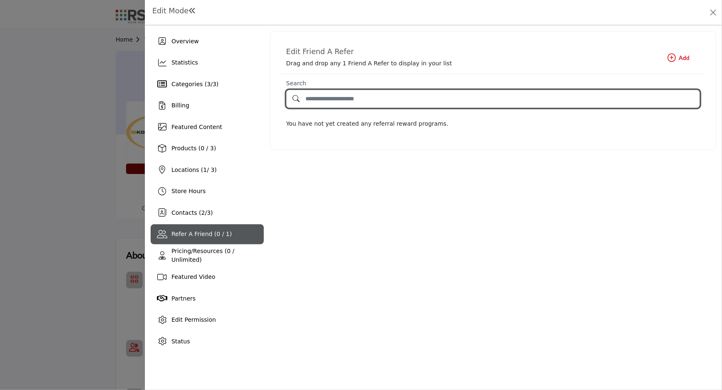
click at [366, 99] on input "Search by Referral Name" at bounding box center [493, 99] width 414 height 18
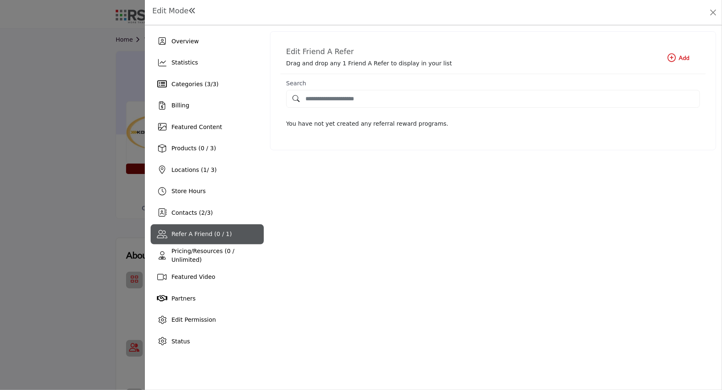
click at [673, 54] on icon "button" at bounding box center [672, 58] width 8 height 8
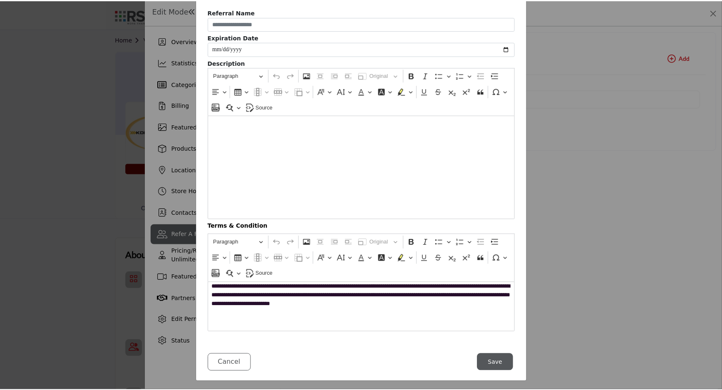
scroll to position [39, 0]
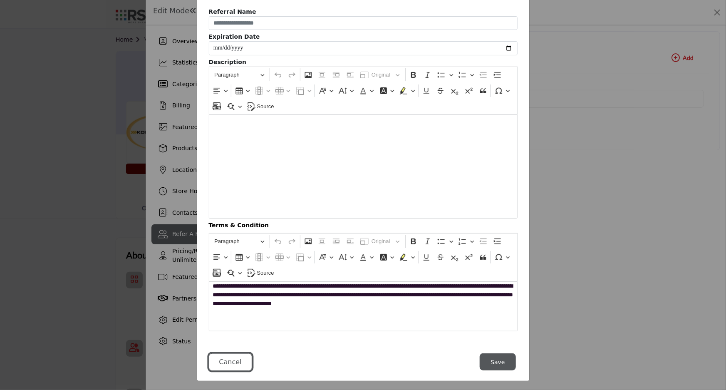
click at [229, 362] on button "Cancel" at bounding box center [230, 361] width 43 height 17
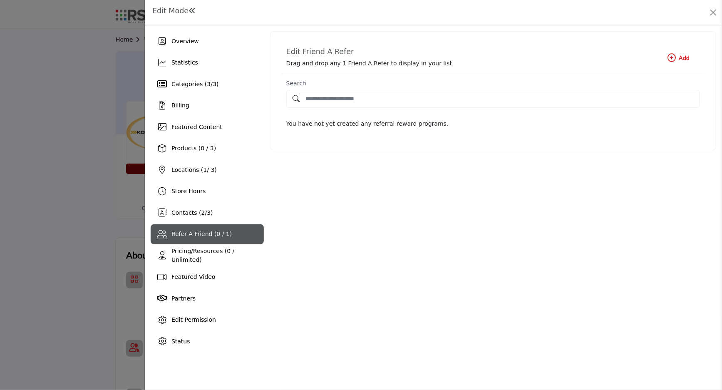
click at [72, 235] on div at bounding box center [361, 195] width 722 height 390
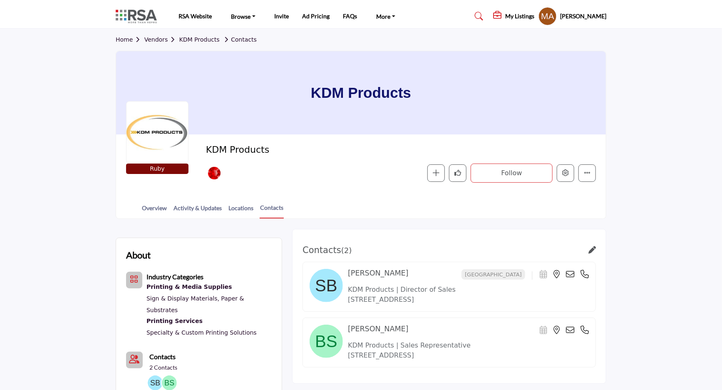
click at [160, 42] on link "Vendors" at bounding box center [161, 39] width 35 height 7
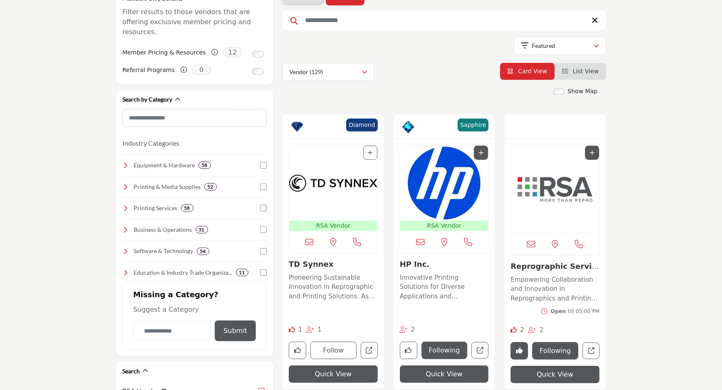
scroll to position [151, 0]
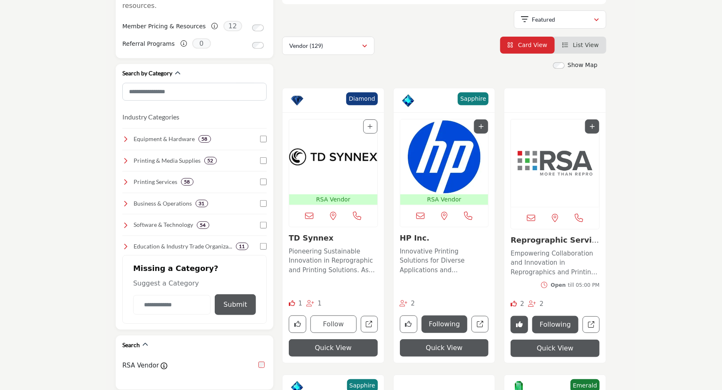
click at [593, 127] on icon "Add To List" at bounding box center [592, 127] width 5 height 6
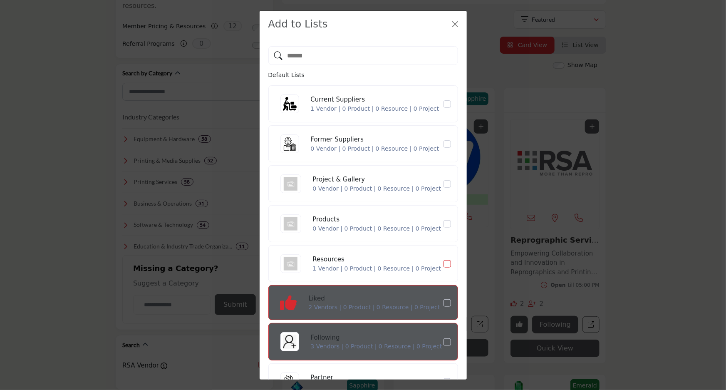
click at [444, 261] on span "Resources" at bounding box center [447, 263] width 7 height 7
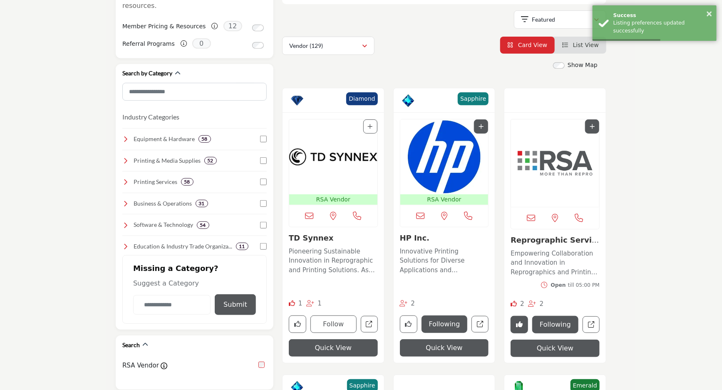
click at [590, 125] on icon "Add To List" at bounding box center [592, 127] width 5 height 6
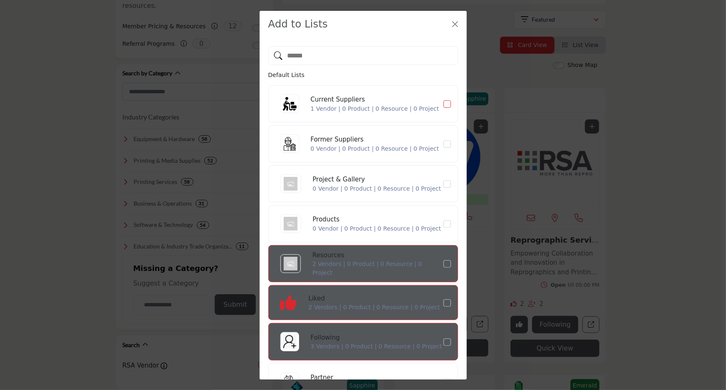
click at [444, 107] on span "Current Suppliers" at bounding box center [447, 103] width 7 height 7
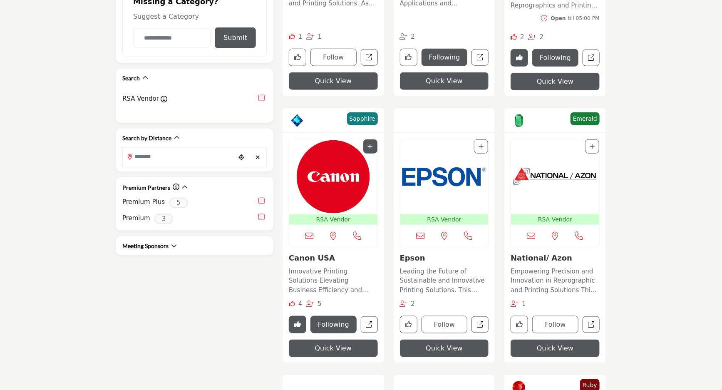
scroll to position [378, 0]
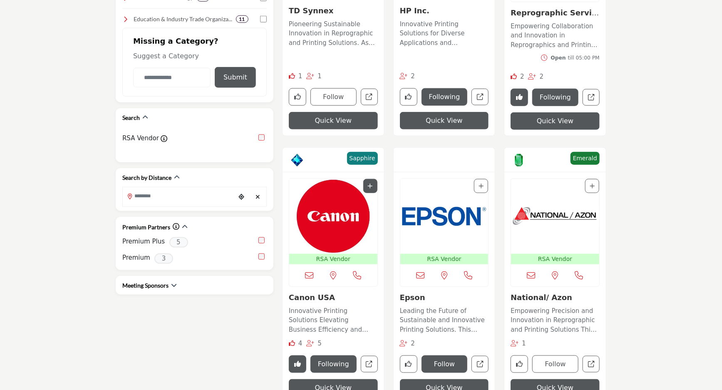
click at [446, 370] on button "Follow" at bounding box center [445, 363] width 46 height 17
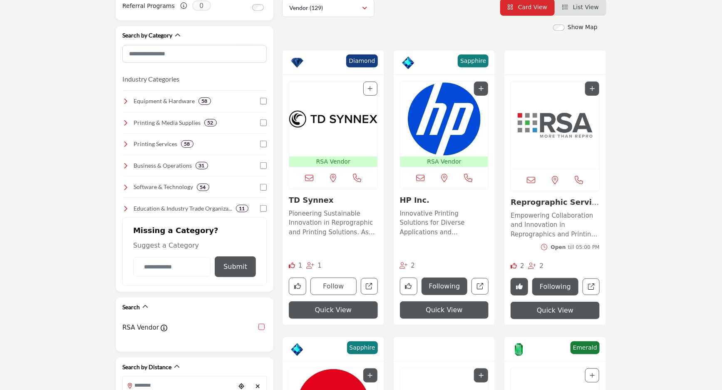
scroll to position [0, 0]
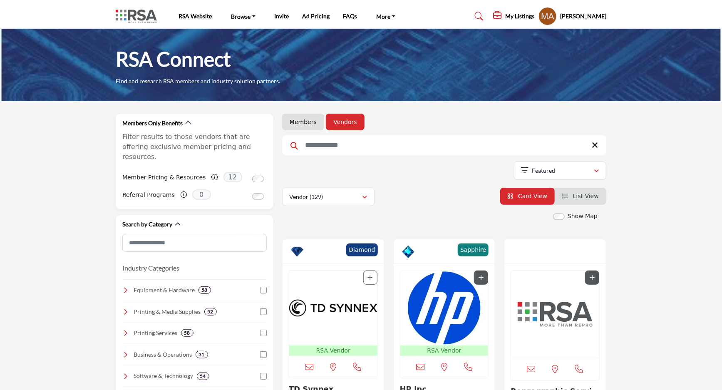
click at [574, 18] on h5 "[PERSON_NAME]" at bounding box center [583, 16] width 46 height 8
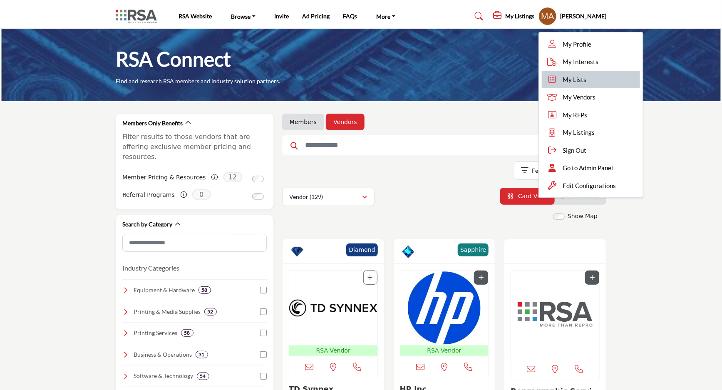
click at [571, 80] on link "My Lists" at bounding box center [591, 80] width 98 height 18
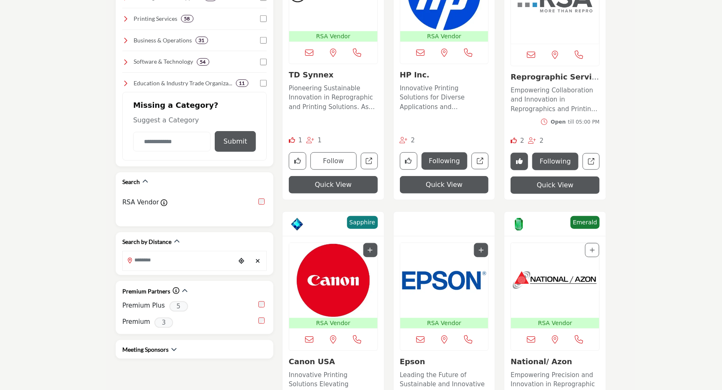
scroll to position [340, 0]
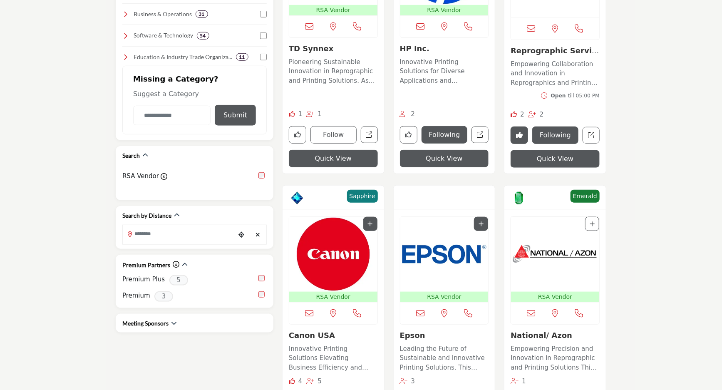
click at [333, 258] on img "Open Listing in new tab" at bounding box center [333, 254] width 88 height 75
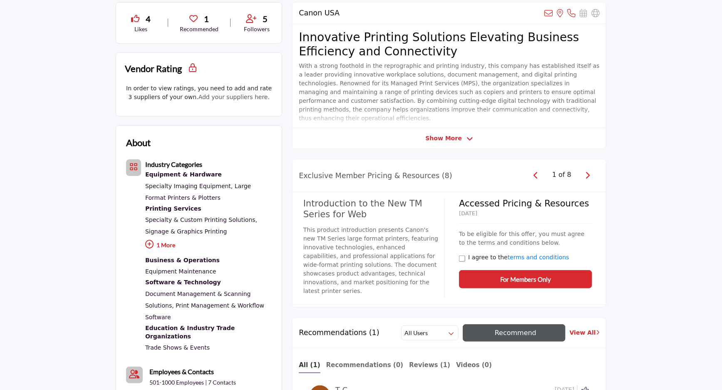
scroll to position [189, 0]
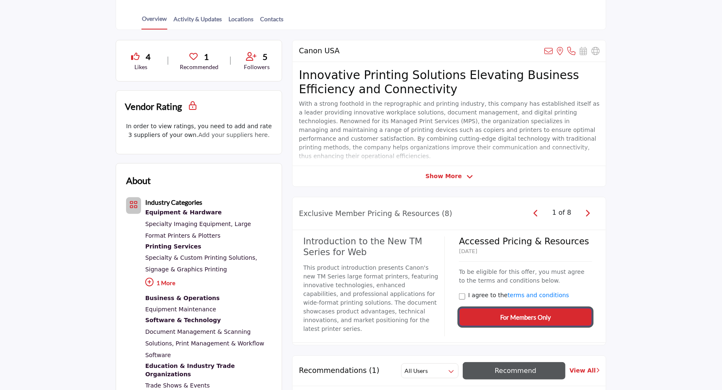
click at [553, 314] on button "For Members Only" at bounding box center [525, 317] width 133 height 18
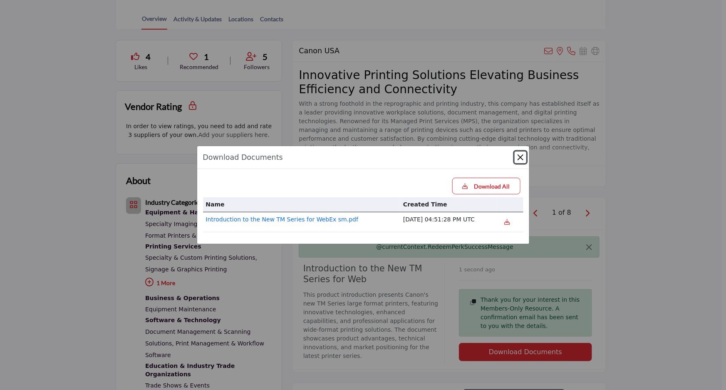
click at [523, 156] on button "Close" at bounding box center [521, 157] width 12 height 12
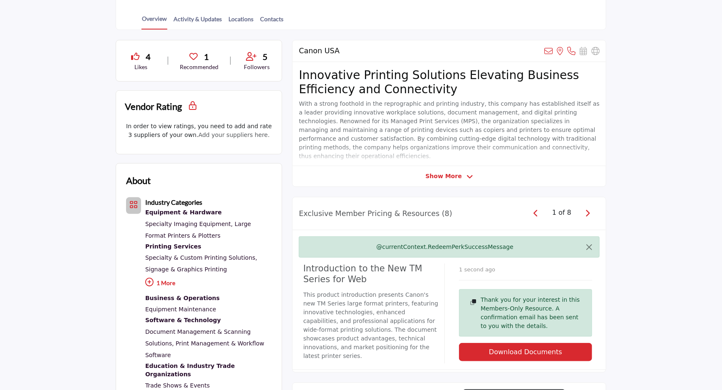
scroll to position [0, 0]
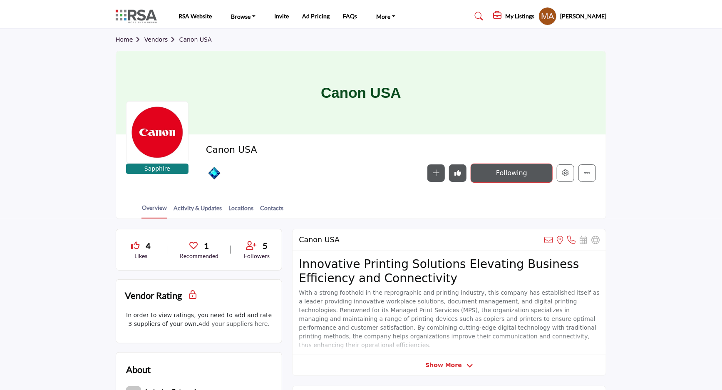
click at [161, 41] on link "Vendors" at bounding box center [161, 39] width 35 height 7
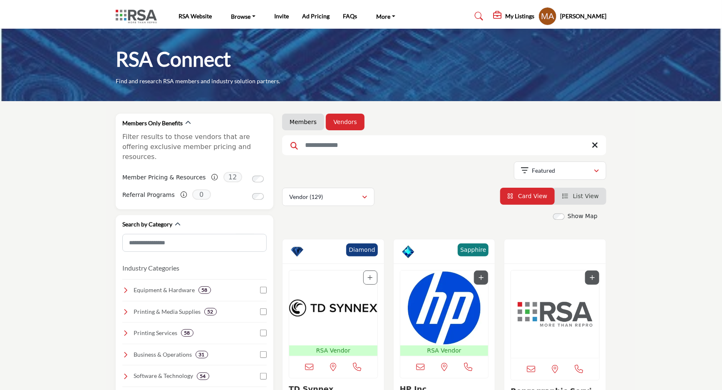
click at [328, 145] on input "Search Keyword" at bounding box center [444, 145] width 324 height 20
type input "***"
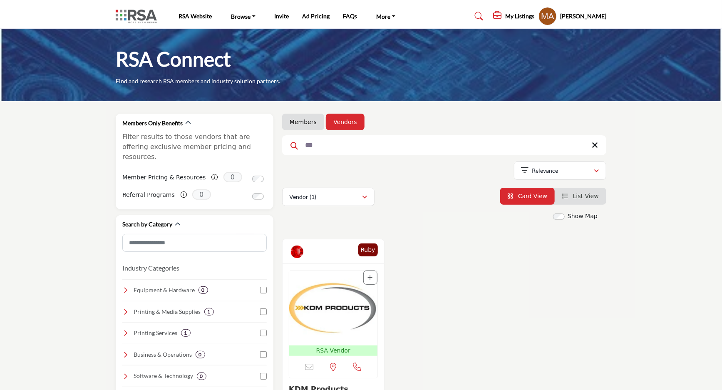
click at [323, 271] on img "Open Listing in new tab" at bounding box center [333, 308] width 88 height 75
click at [329, 310] on img "Open Listing in new tab" at bounding box center [333, 308] width 88 height 75
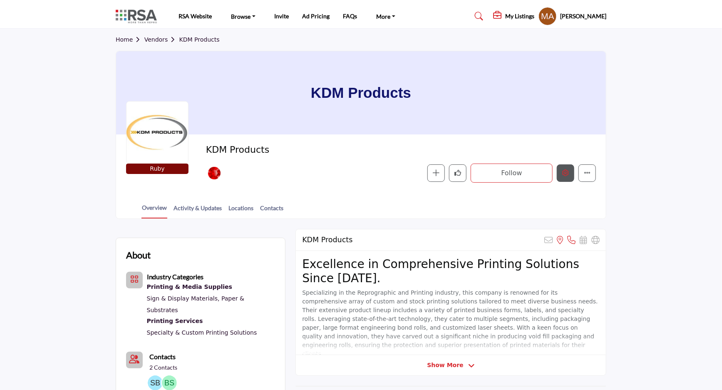
click at [561, 177] on button "Edit company" at bounding box center [565, 172] width 17 height 17
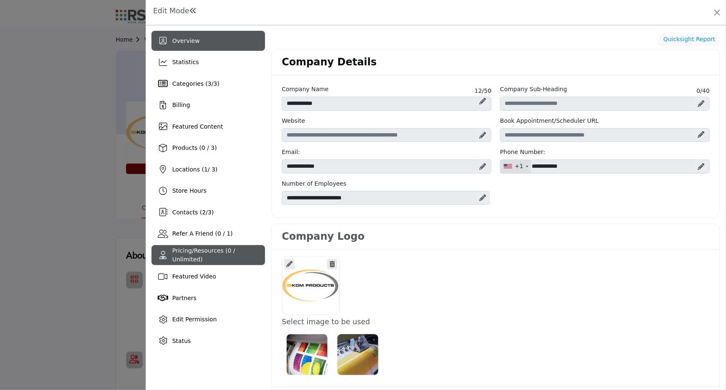
click at [202, 255] on span "Pricing/Resources (0 / Unlimited)" at bounding box center [203, 254] width 63 height 15
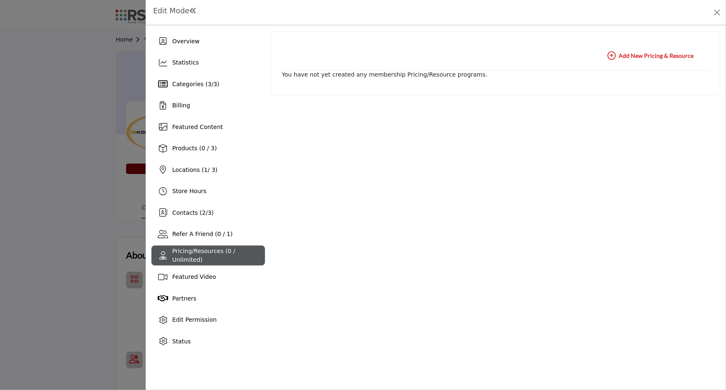
click at [651, 52] on b "Add New Add New Pricing & Resource" at bounding box center [651, 56] width 86 height 8
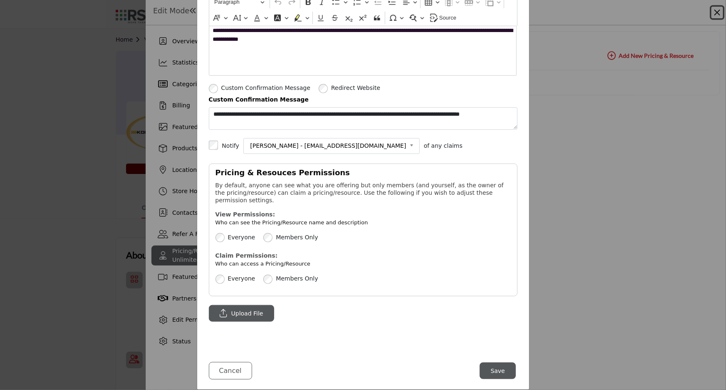
scroll to position [274, 0]
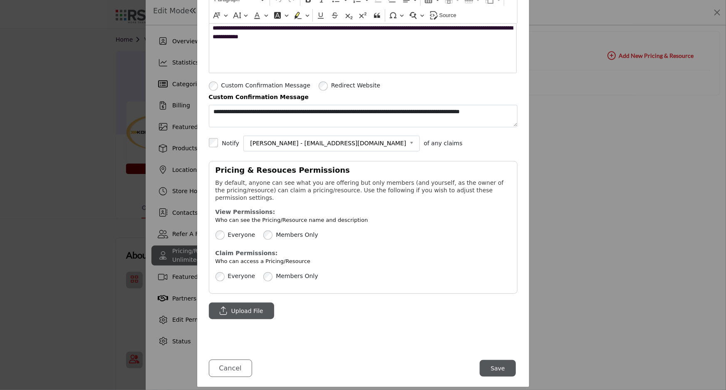
click at [496, 362] on button "Save" at bounding box center [498, 368] width 36 height 17
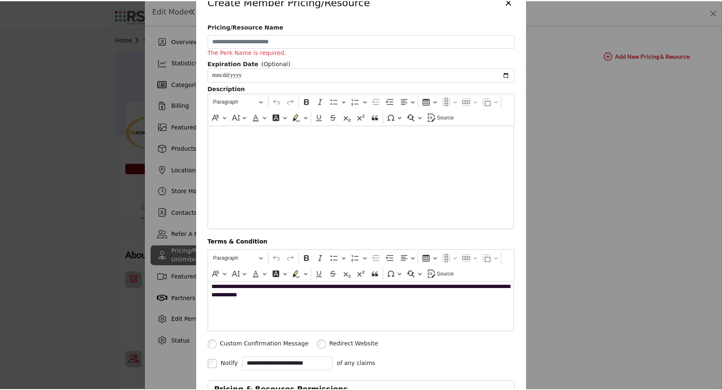
scroll to position [0, 0]
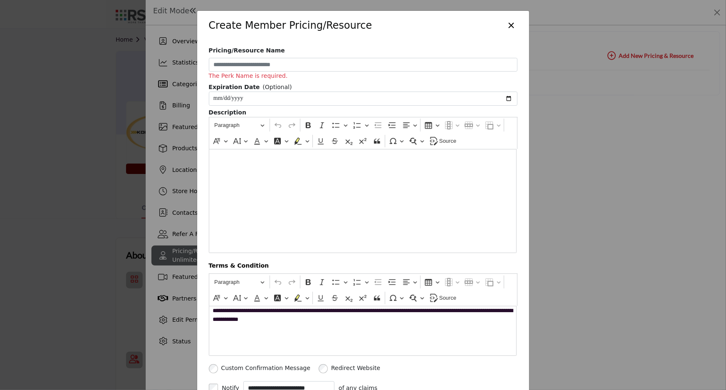
click at [508, 24] on button "×" at bounding box center [512, 25] width 12 height 16
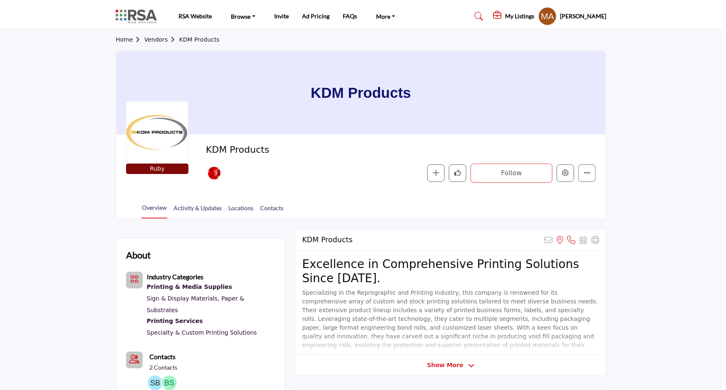
click at [82, 237] on div at bounding box center [363, 195] width 726 height 390
click at [124, 39] on link "Home" at bounding box center [130, 39] width 29 height 7
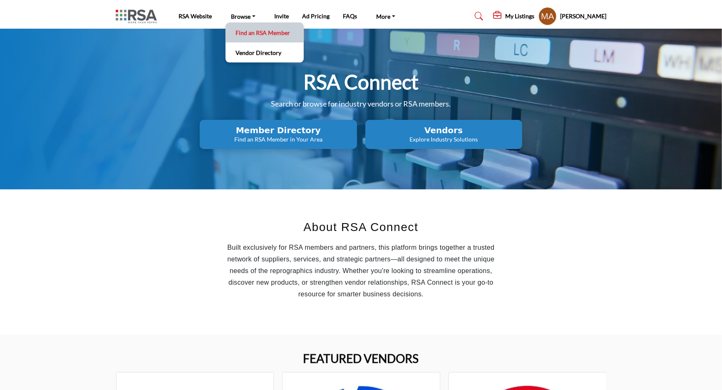
click at [251, 37] on link "Find an RSA Member" at bounding box center [265, 33] width 70 height 12
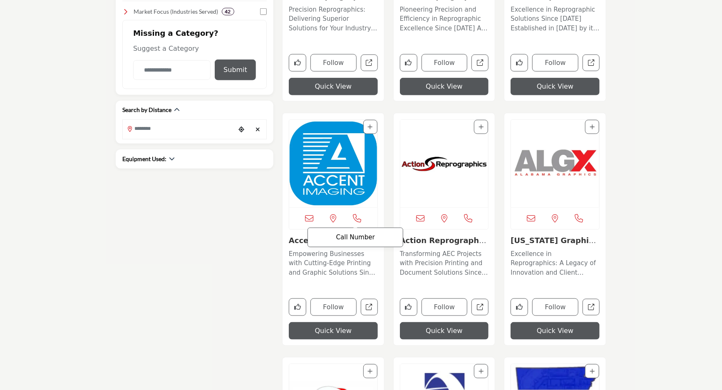
scroll to position [378, 0]
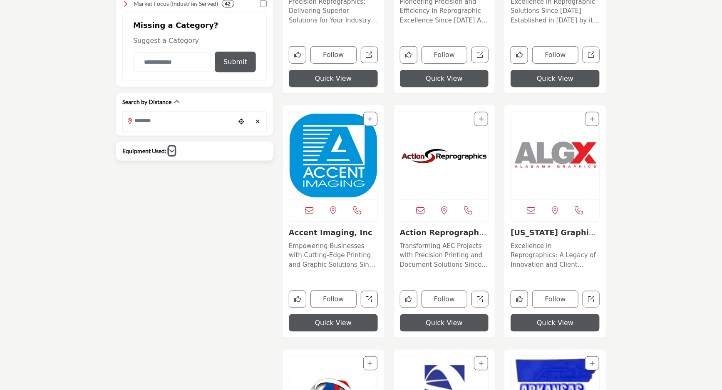
click at [170, 154] on button "button" at bounding box center [172, 150] width 6 height 9
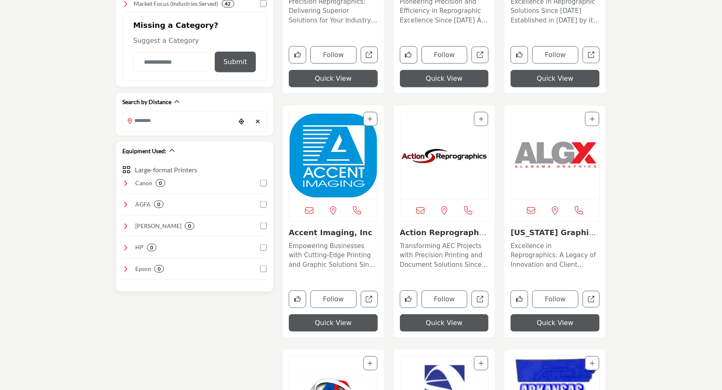
click at [124, 181] on icon at bounding box center [125, 183] width 7 height 7
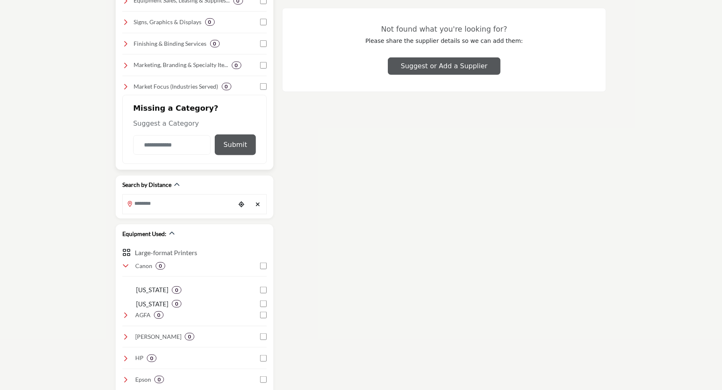
scroll to position [454, 0]
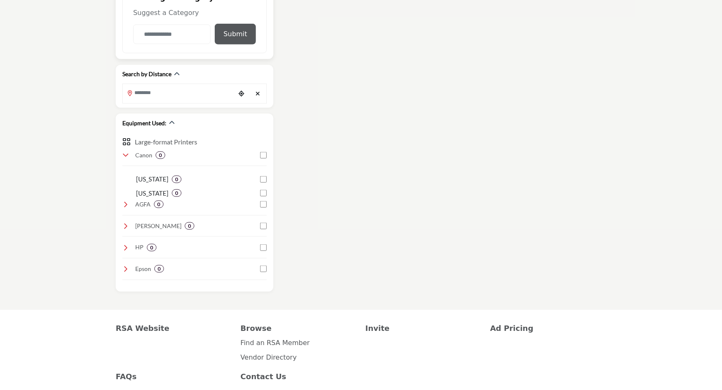
scroll to position [485, 0]
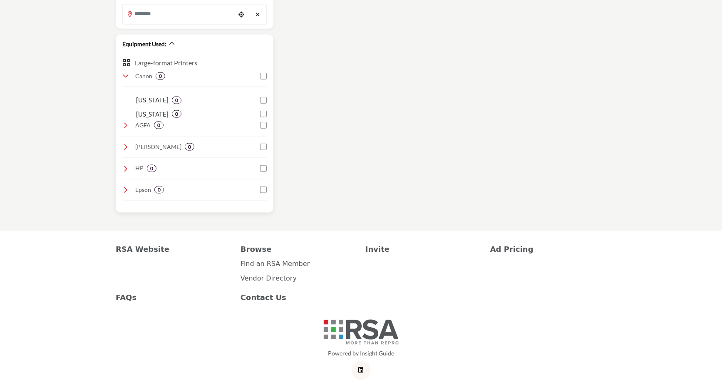
click at [262, 95] on div "[US_STATE] 0" at bounding box center [201, 100] width 131 height 14
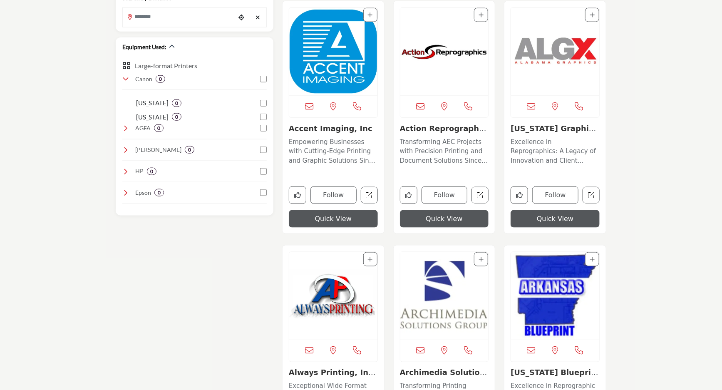
scroll to position [454, 0]
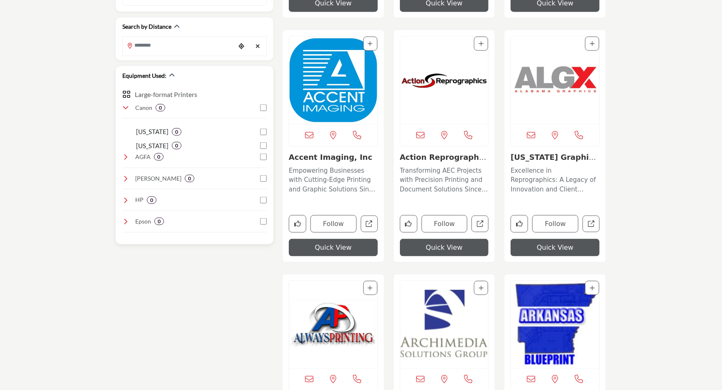
click at [137, 220] on h3 "Epson" at bounding box center [143, 221] width 16 height 8
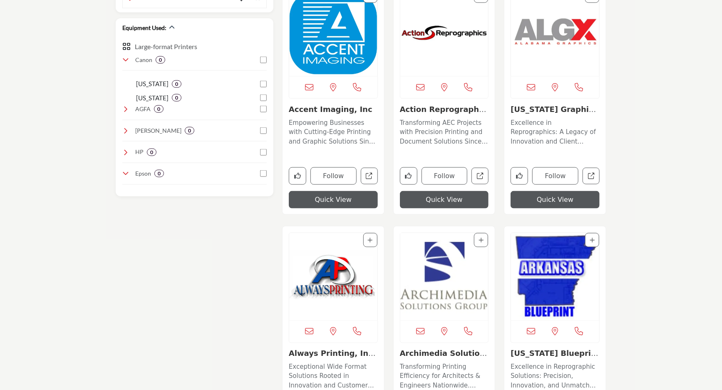
scroll to position [378, 0]
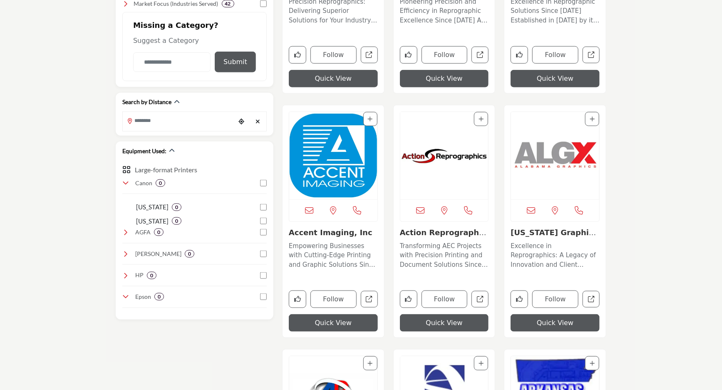
click at [333, 189] on img "Open Listing in new tab" at bounding box center [333, 155] width 88 height 87
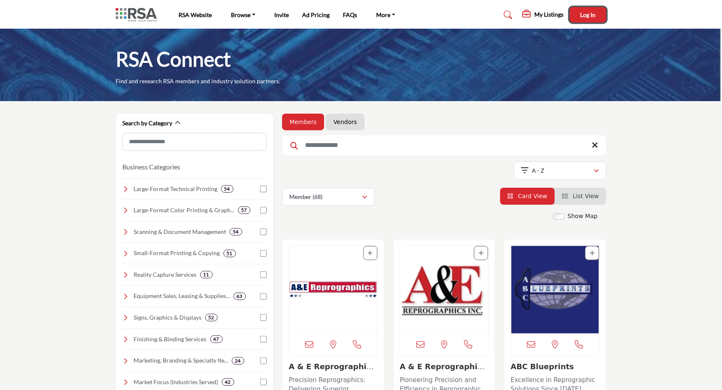
click at [584, 19] on button "Log In" at bounding box center [588, 14] width 37 height 15
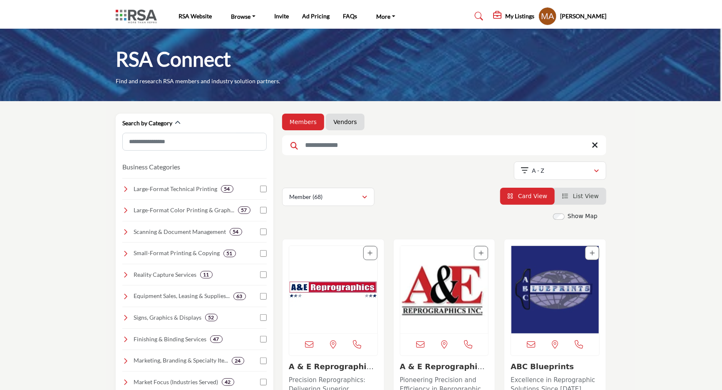
click at [332, 290] on img "Open Listing in new tab" at bounding box center [333, 289] width 88 height 87
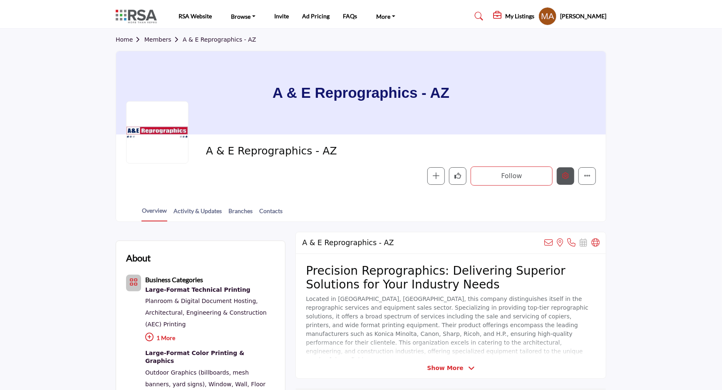
click at [562, 174] on button "Edit company" at bounding box center [565, 175] width 17 height 17
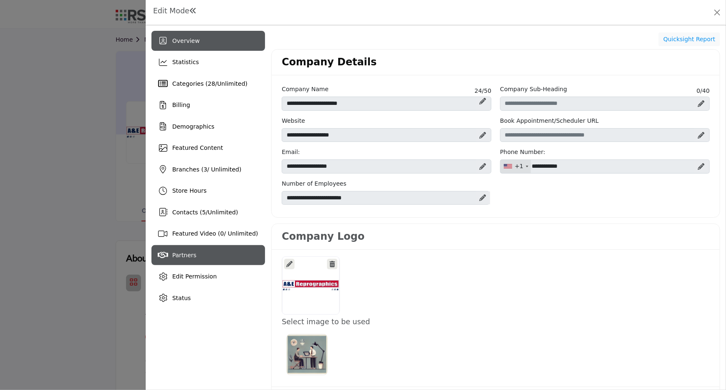
click at [171, 257] on div "Partners" at bounding box center [208, 255] width 114 height 20
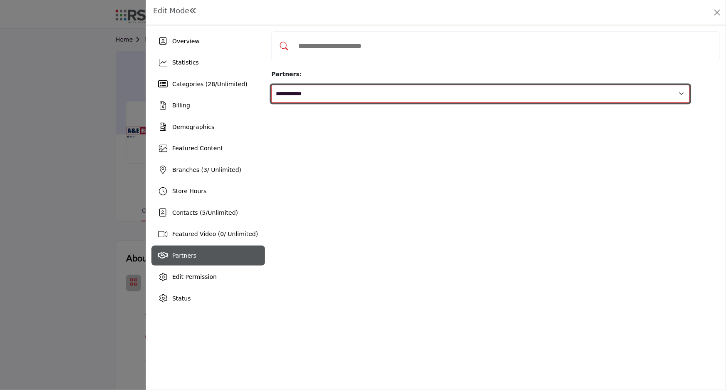
click at [357, 85] on select "**********" at bounding box center [480, 94] width 418 height 18
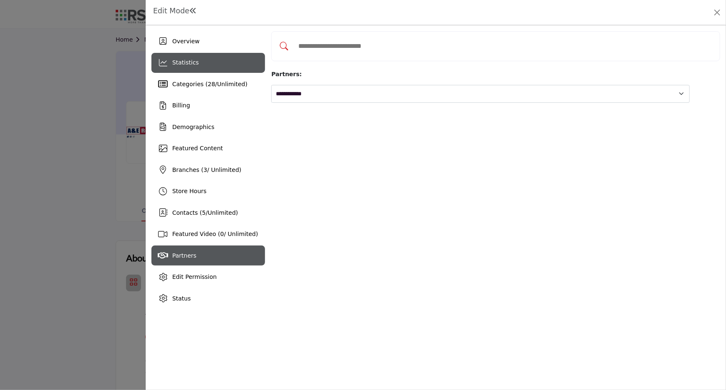
drag, startPoint x: 202, startPoint y: 67, endPoint x: 213, endPoint y: 70, distance: 12.2
click at [202, 67] on div "Statistics" at bounding box center [208, 63] width 114 height 20
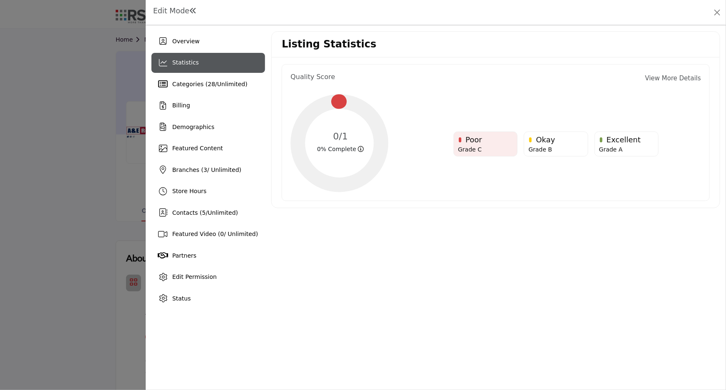
click at [40, 161] on div at bounding box center [363, 195] width 726 height 390
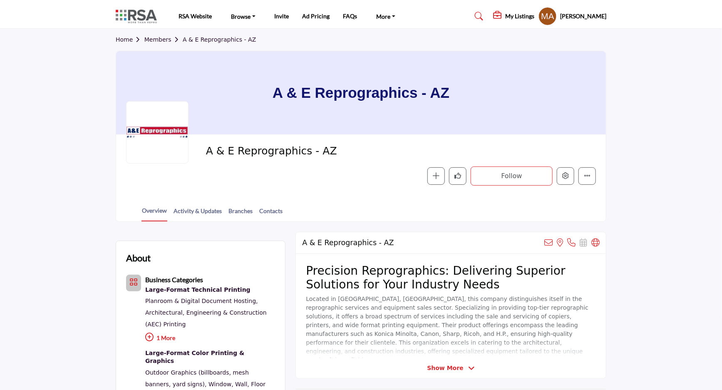
click at [126, 40] on link "Home" at bounding box center [130, 39] width 29 height 7
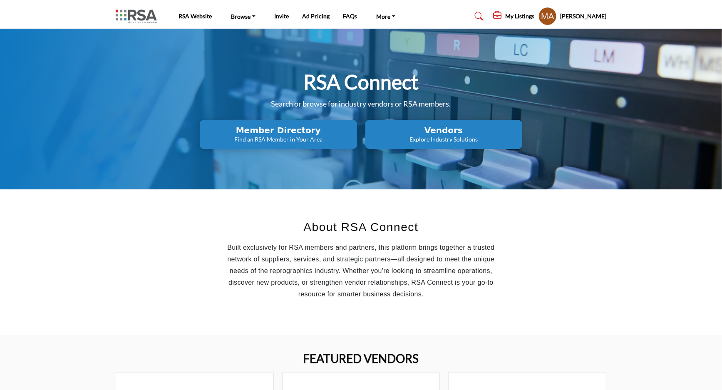
click at [354, 133] on h2 "Vendors" at bounding box center [278, 130] width 152 height 10
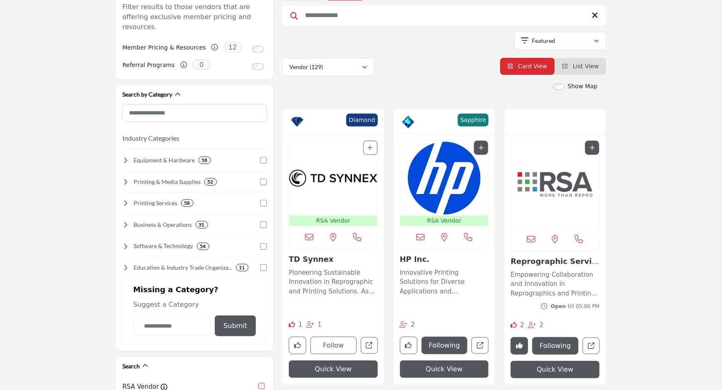
scroll to position [151, 0]
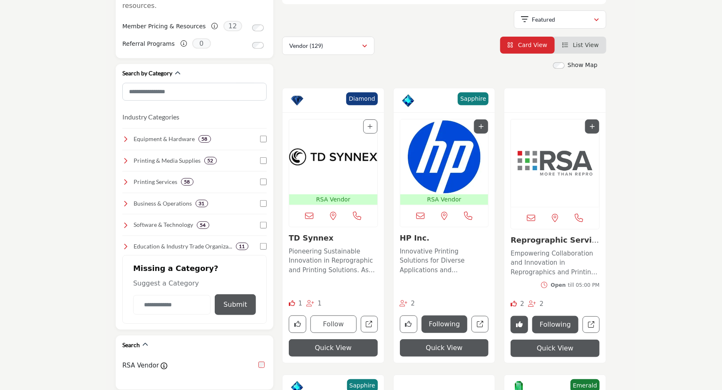
click at [329, 154] on img "Open Listing in new tab" at bounding box center [333, 156] width 88 height 75
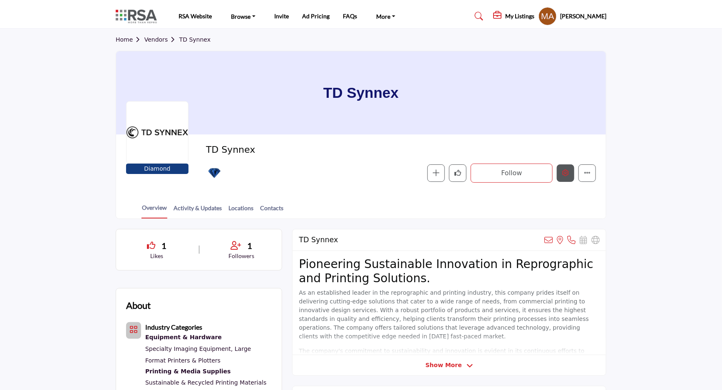
click at [562, 176] on icon "Edit company" at bounding box center [565, 172] width 7 height 7
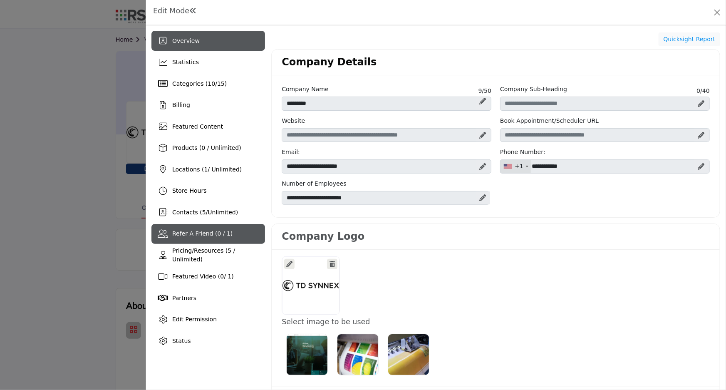
click at [202, 237] on div "Refer A Friend (0 / 1)" at bounding box center [202, 233] width 60 height 9
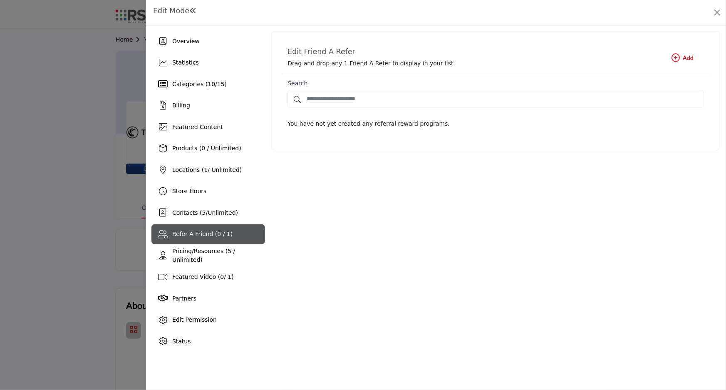
click at [674, 58] on icon "button" at bounding box center [676, 58] width 8 height 8
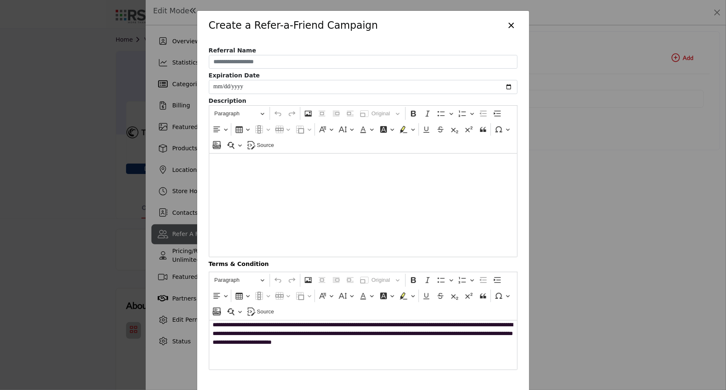
click at [508, 22] on button "×" at bounding box center [512, 25] width 12 height 16
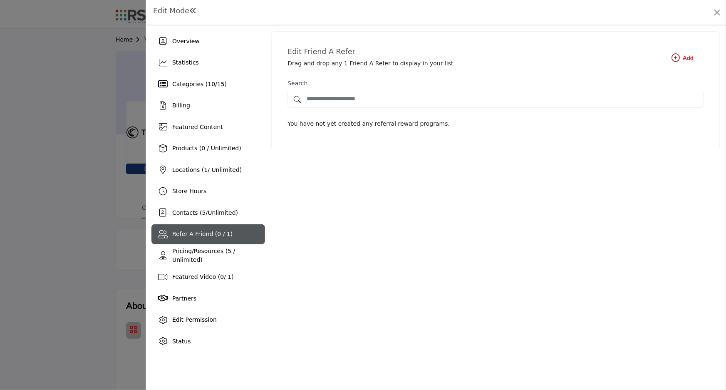
click at [676, 59] on icon "button" at bounding box center [676, 58] width 8 height 8
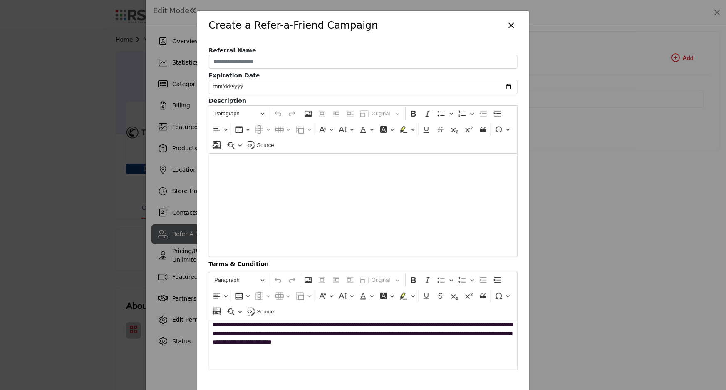
click at [512, 26] on button "×" at bounding box center [512, 25] width 12 height 16
